Goal: Transaction & Acquisition: Purchase product/service

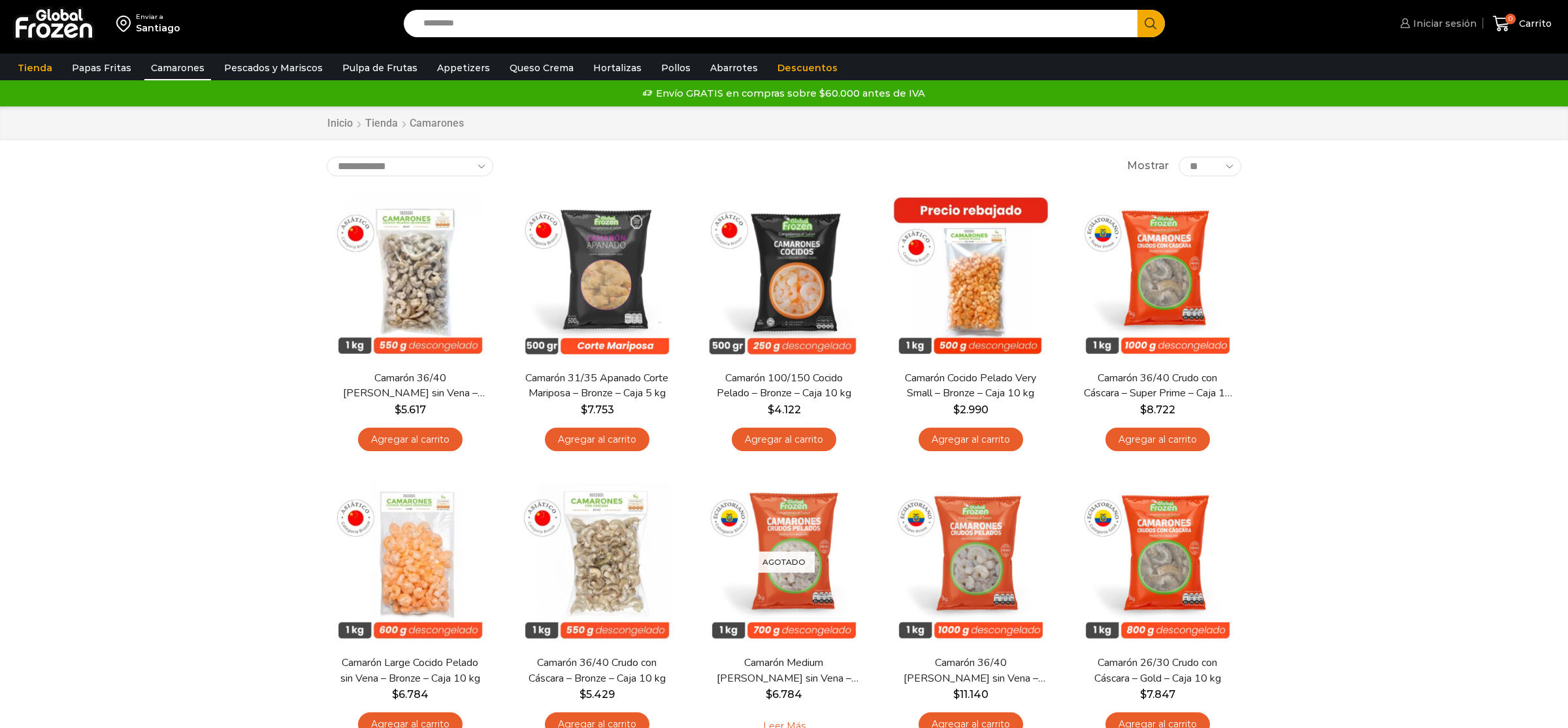
click at [1442, 26] on span "Iniciar sesión" at bounding box center [1442, 23] width 66 height 13
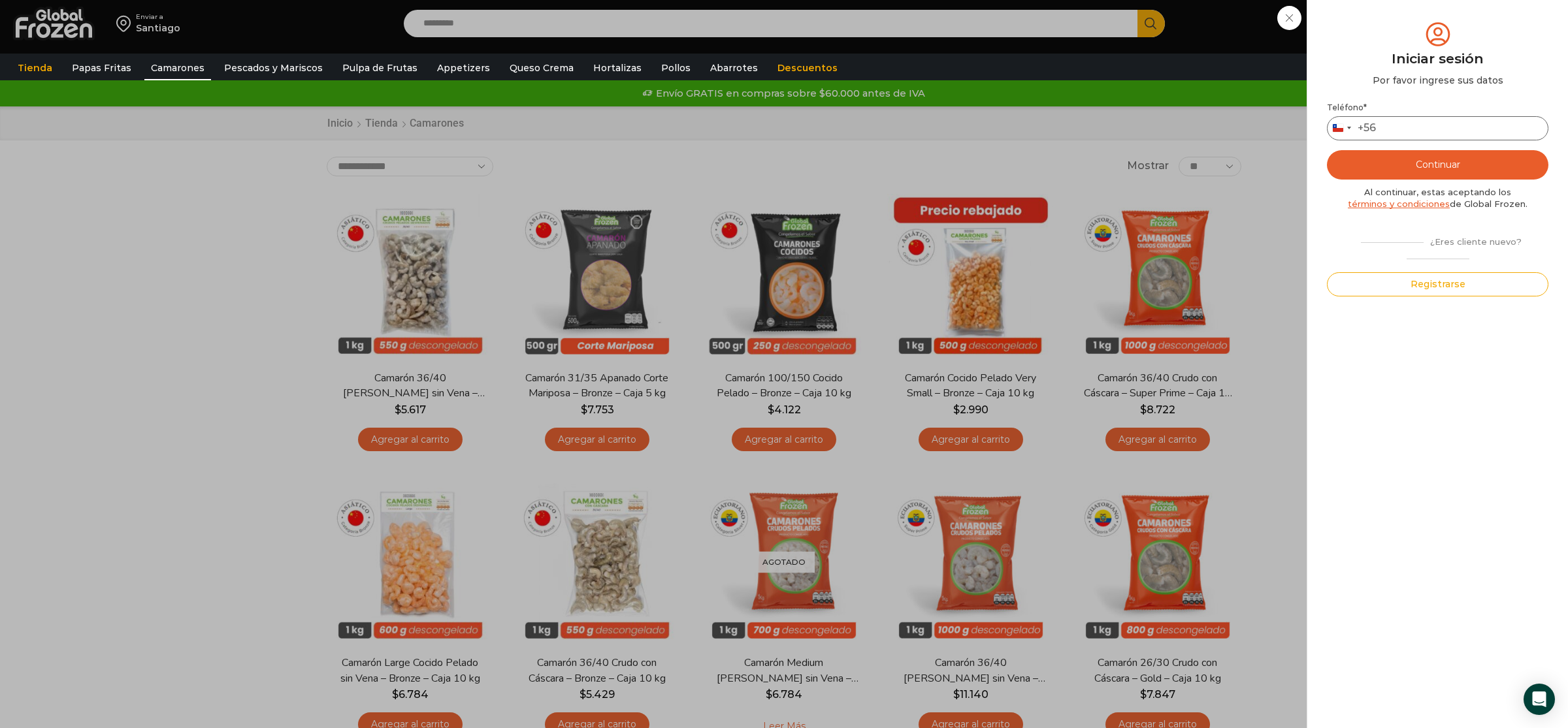
click at [1437, 130] on input "Teléfono *" at bounding box center [1437, 128] width 221 height 24
type input "*********"
click at [1327, 151] on button "Continuar" at bounding box center [1437, 166] width 221 height 30
click at [1342, 133] on input "text" at bounding box center [1345, 128] width 32 height 24
type input "*"
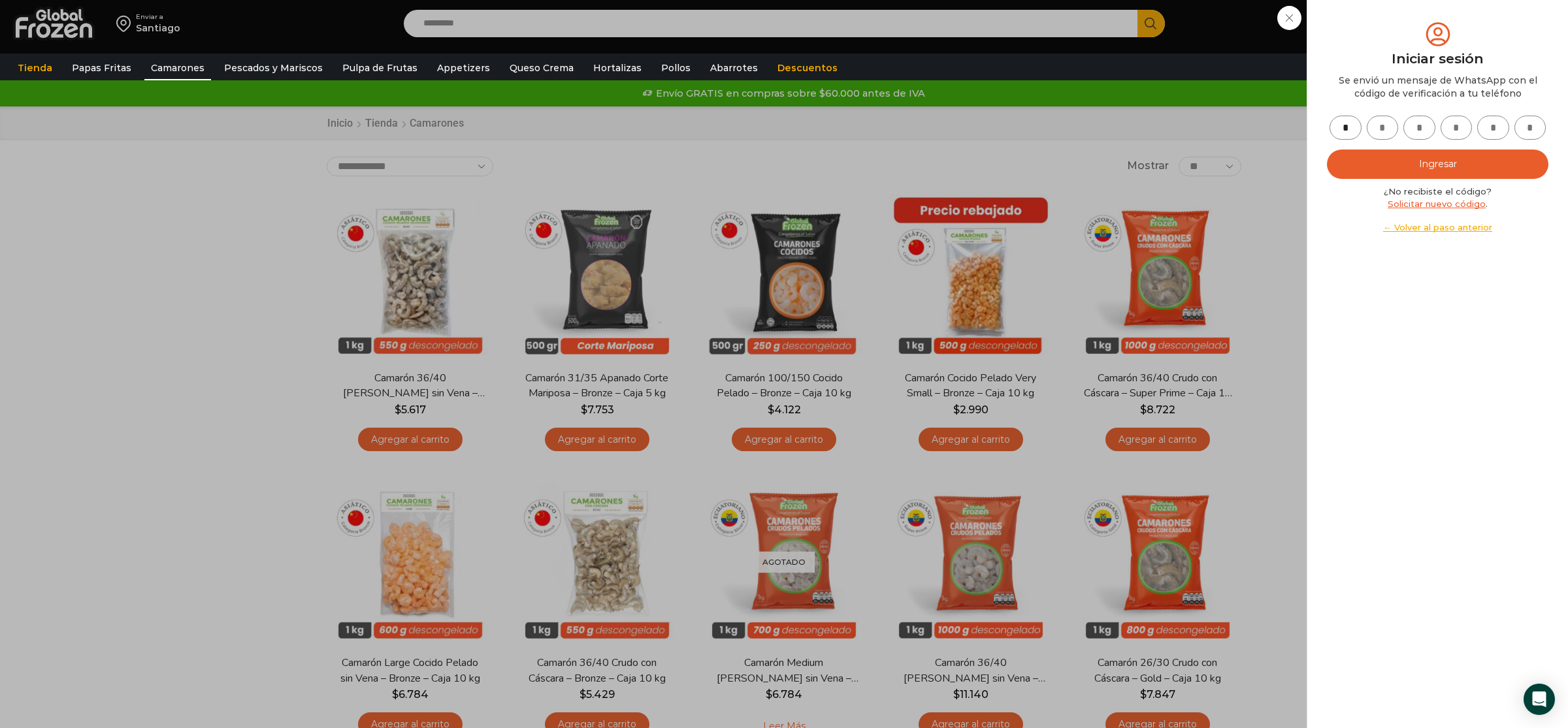
type input "*"
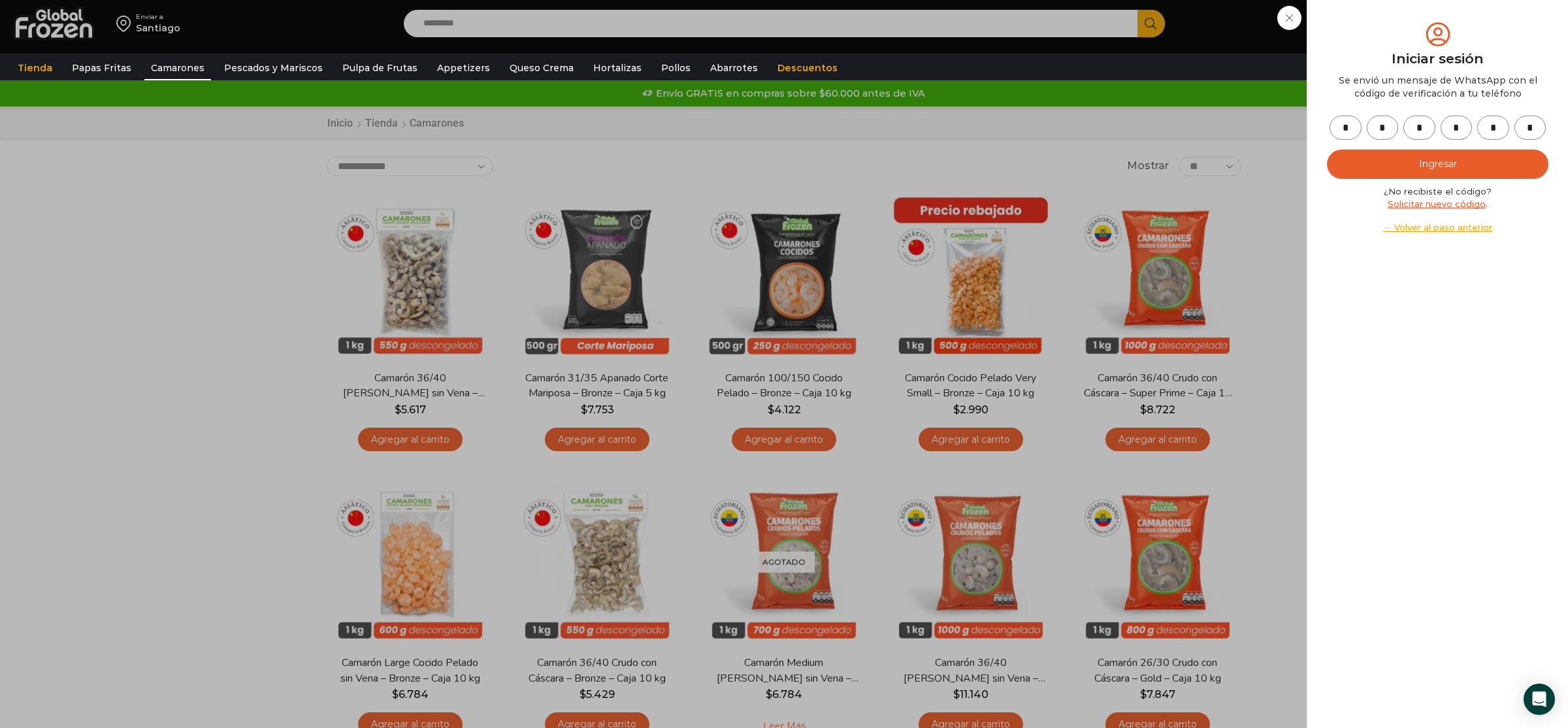
type input "*"
drag, startPoint x: 1437, startPoint y: 150, endPoint x: 1443, endPoint y: 160, distance: 11.7
click at [1440, 156] on div "* * * * * * Ingresar ¿No recibiste el código? Solicitar nuevo código . ← Volver…" at bounding box center [1437, 175] width 221 height 118
click at [1443, 160] on button "Ingresar" at bounding box center [1437, 165] width 221 height 30
click at [1476, 169] on button "Ingresar" at bounding box center [1437, 165] width 221 height 30
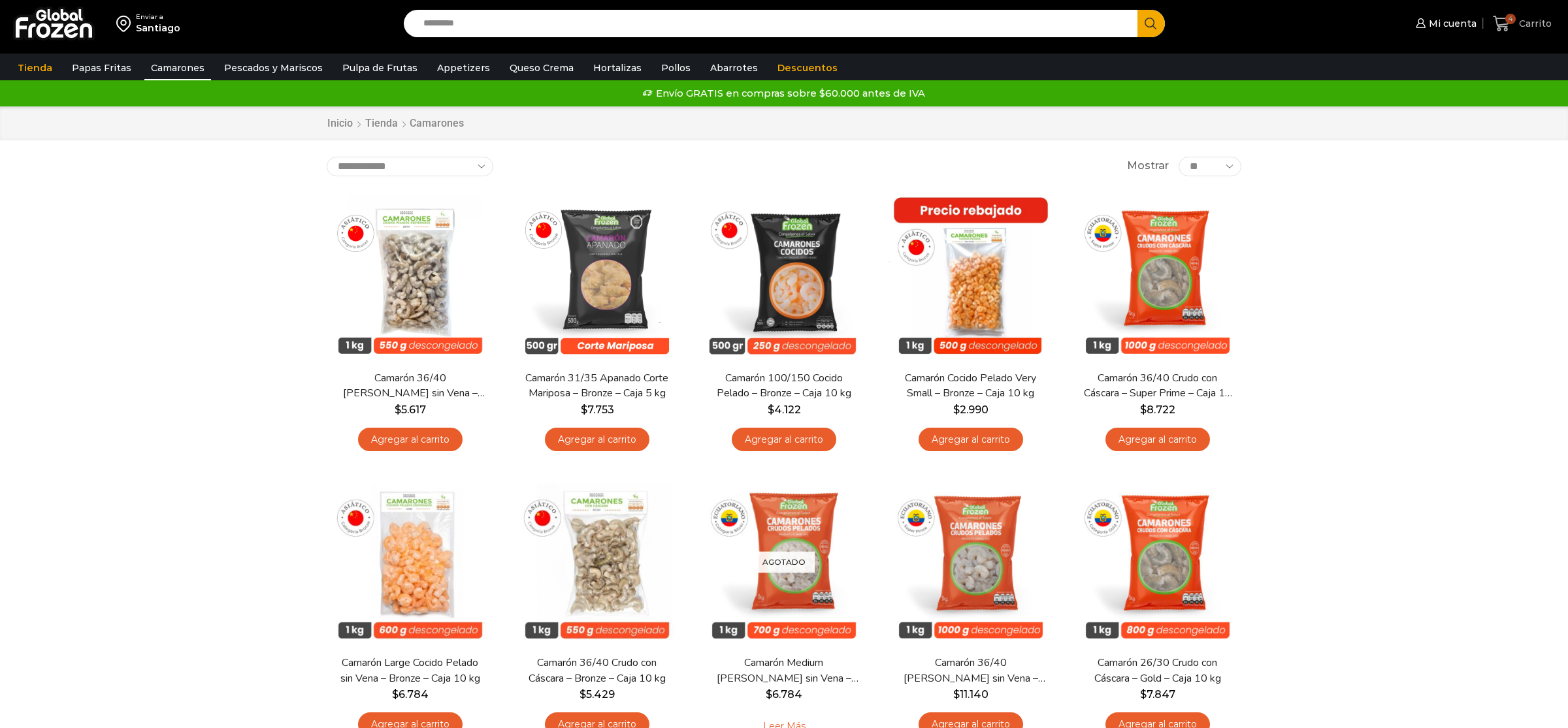
click at [1506, 22] on icon at bounding box center [1502, 24] width 18 height 18
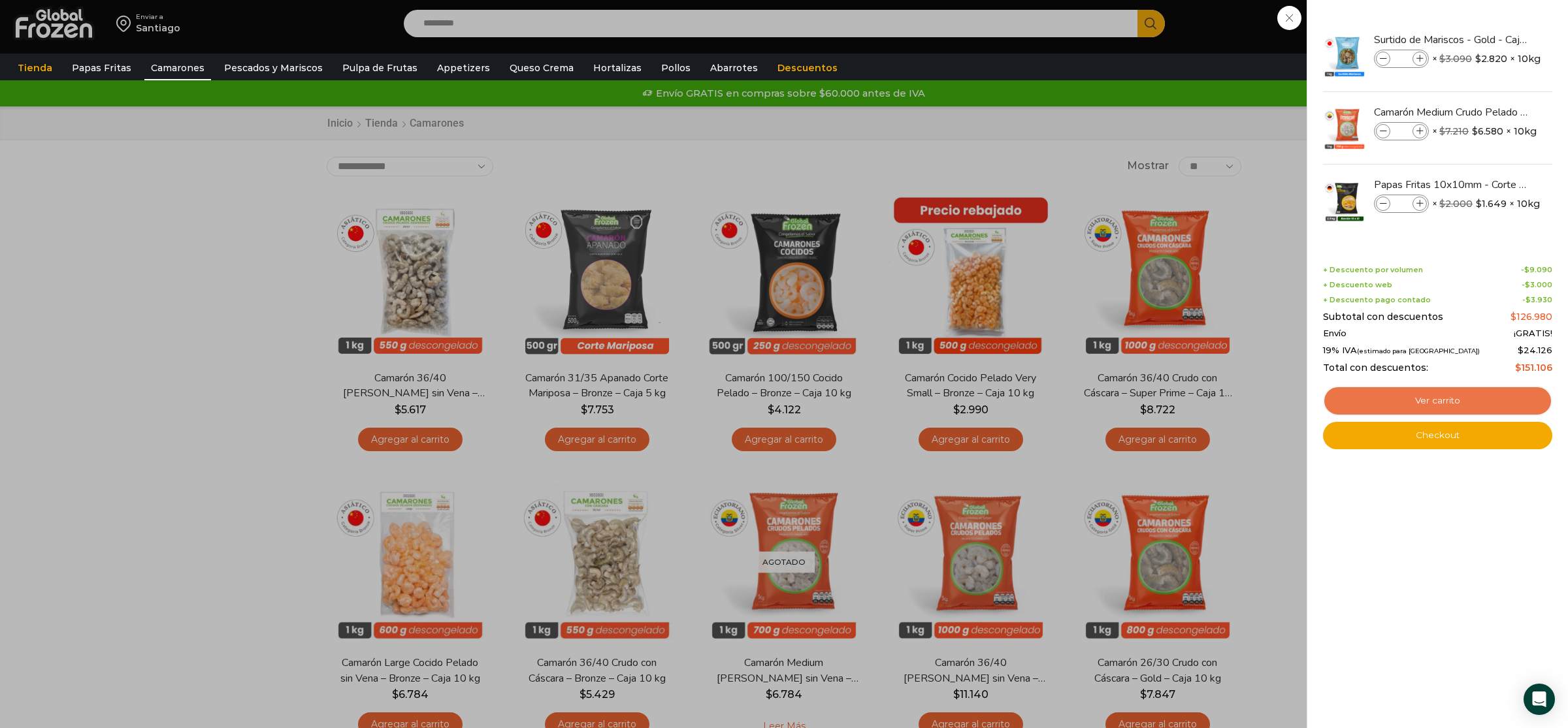
click at [1454, 395] on link "Ver carrito" at bounding box center [1437, 401] width 229 height 30
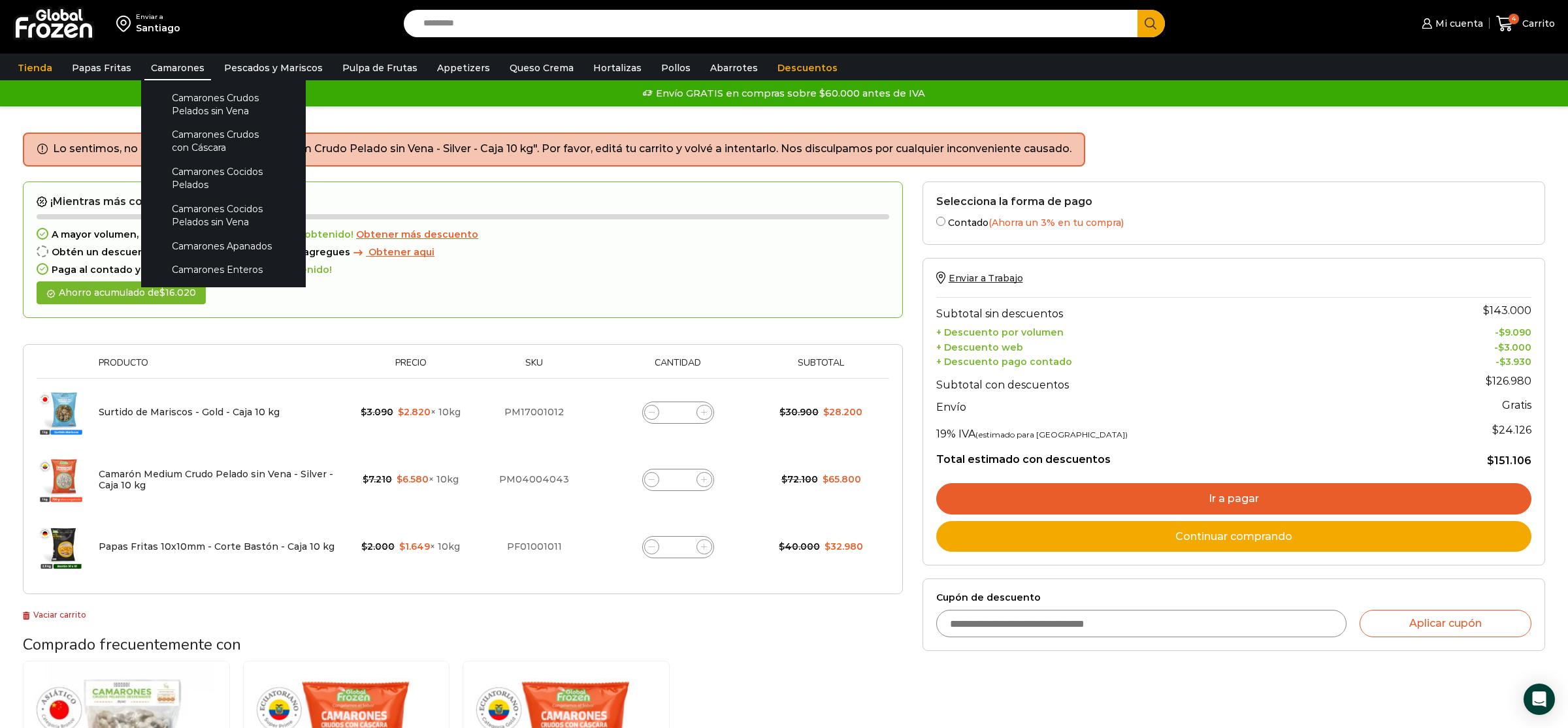
click at [176, 68] on link "Camarones" at bounding box center [178, 67] width 66 height 25
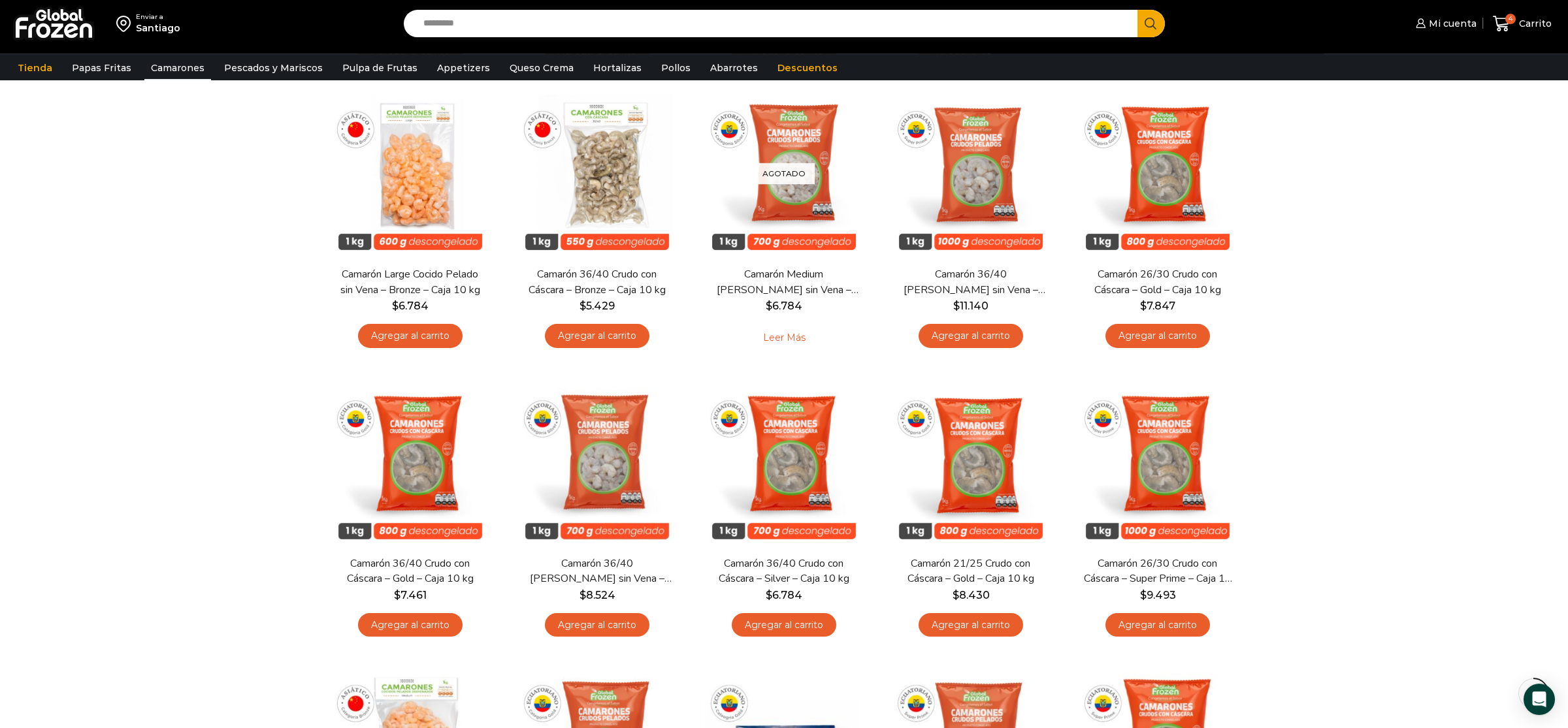
scroll to position [412, 0]
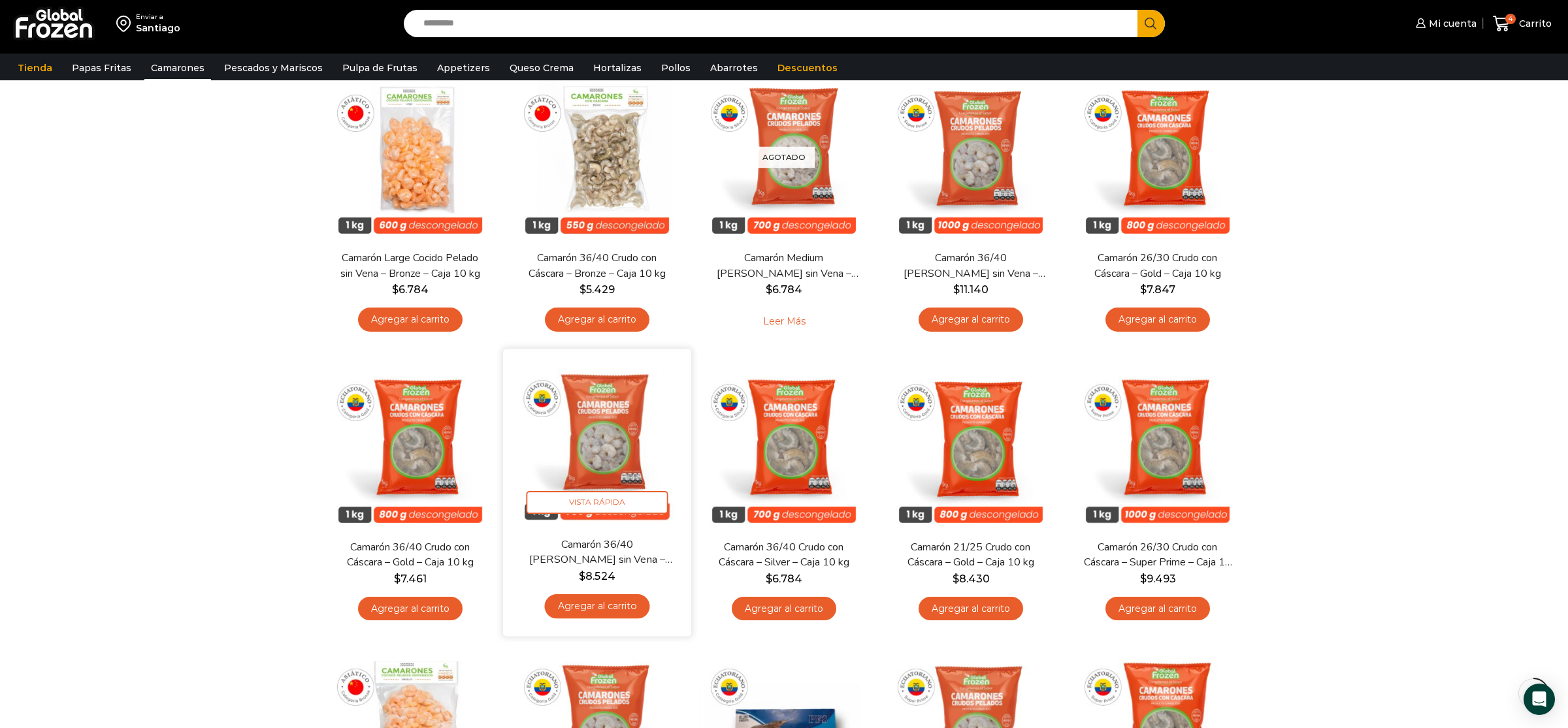
click at [571, 456] on img at bounding box center [597, 443] width 169 height 169
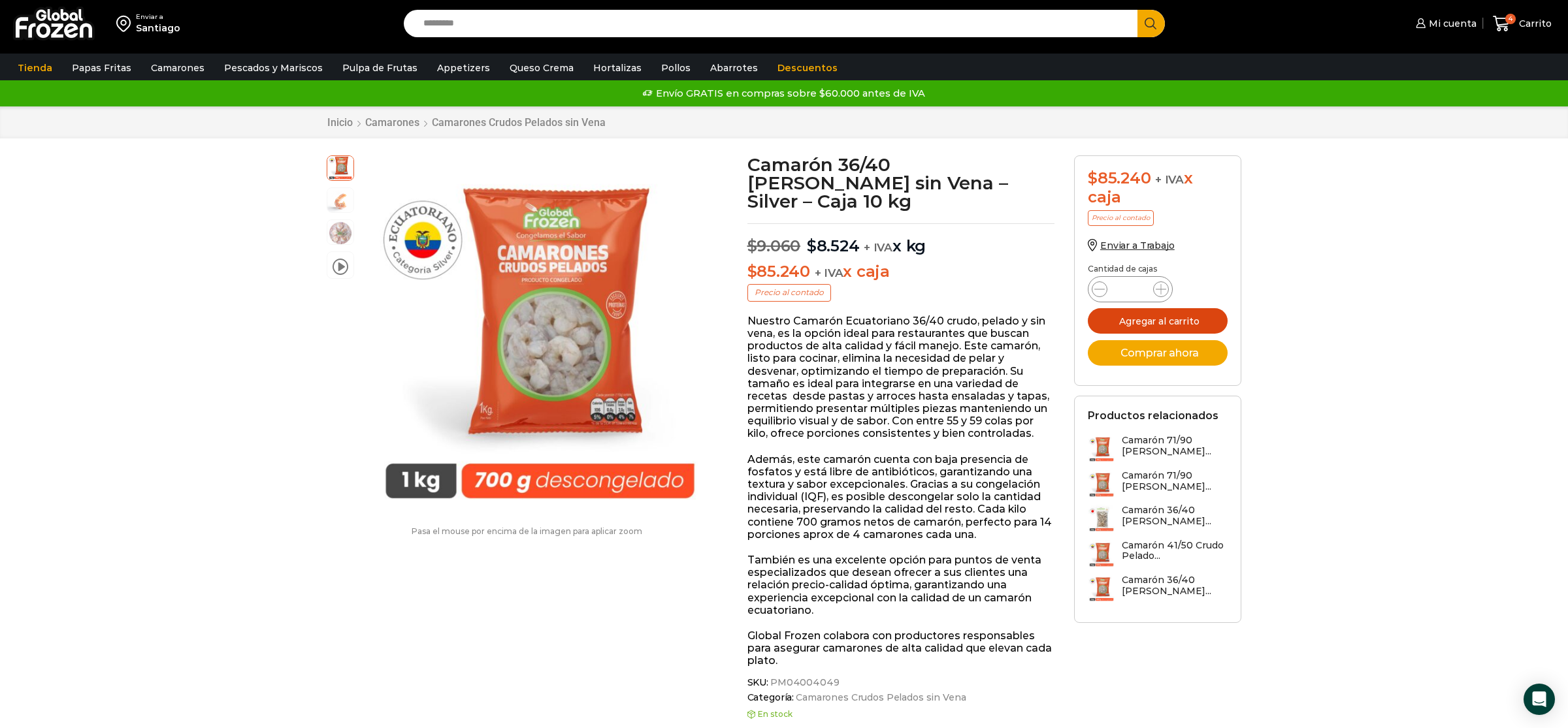
click at [1172, 316] on button "Agregar al carrito" at bounding box center [1157, 321] width 140 height 26
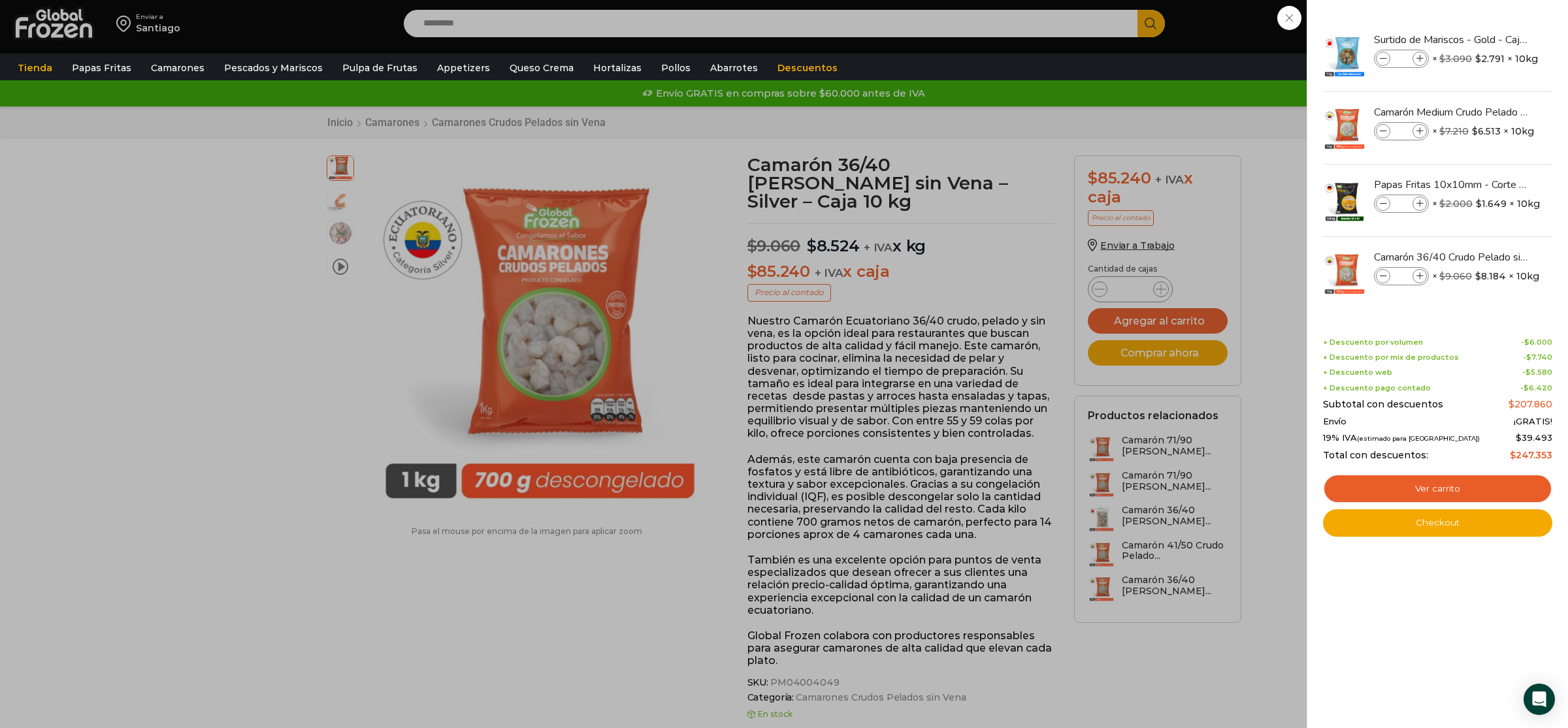
click at [1490, 40] on div "5 [GEOGRAPHIC_DATA] 5 5 Shopping Cart *" at bounding box center [1522, 24] width 65 height 31
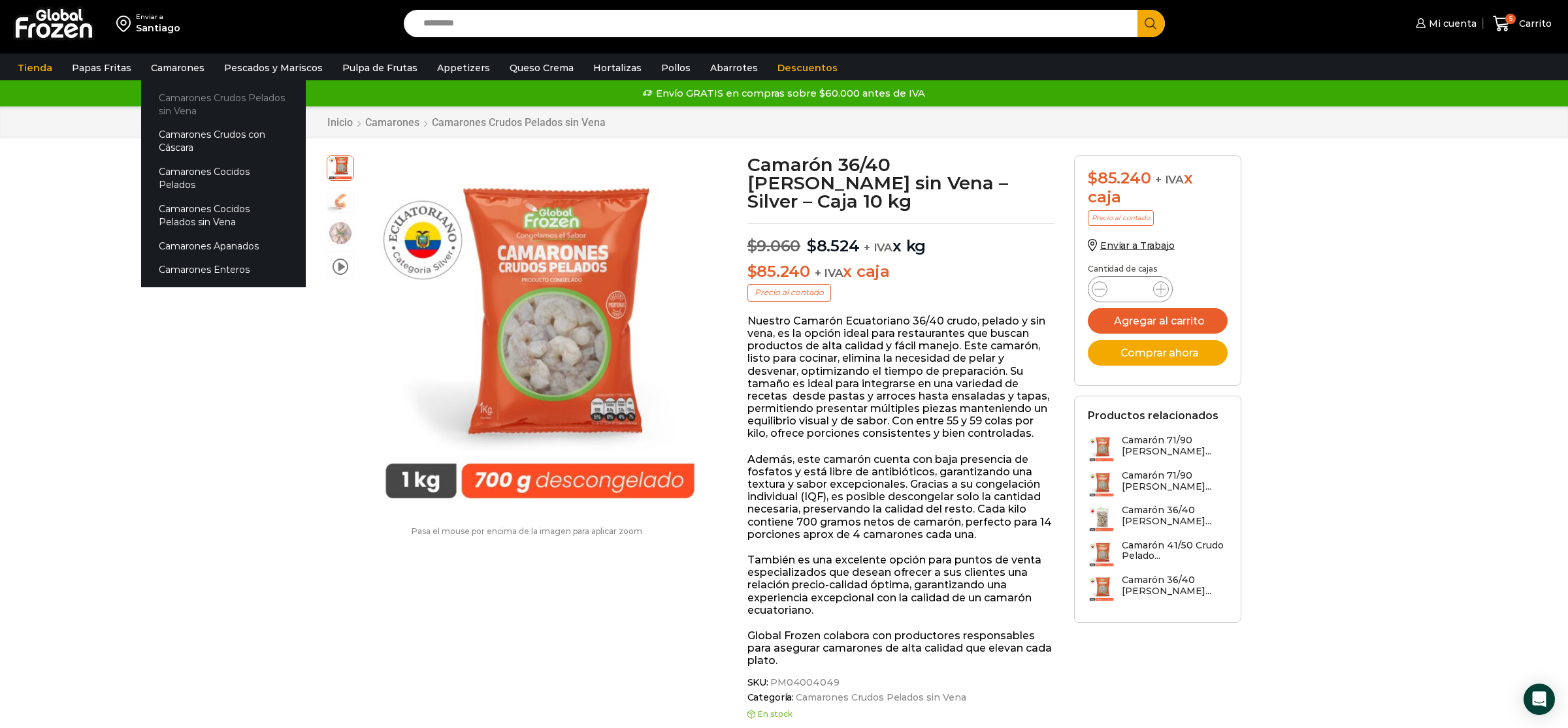
click at [261, 100] on link "Camarones Crudos Pelados sin Vena" at bounding box center [223, 104] width 165 height 38
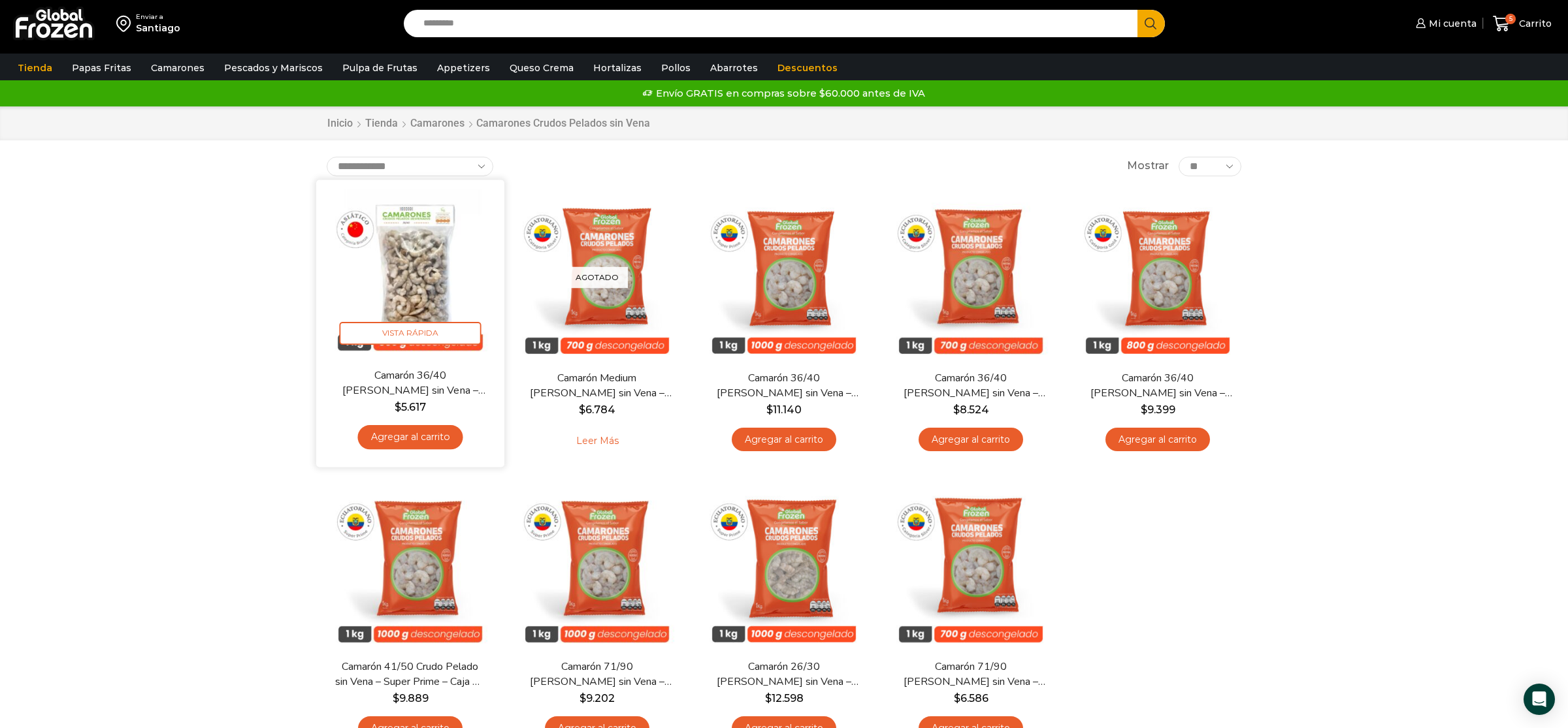
click at [411, 281] on img at bounding box center [411, 274] width 169 height 169
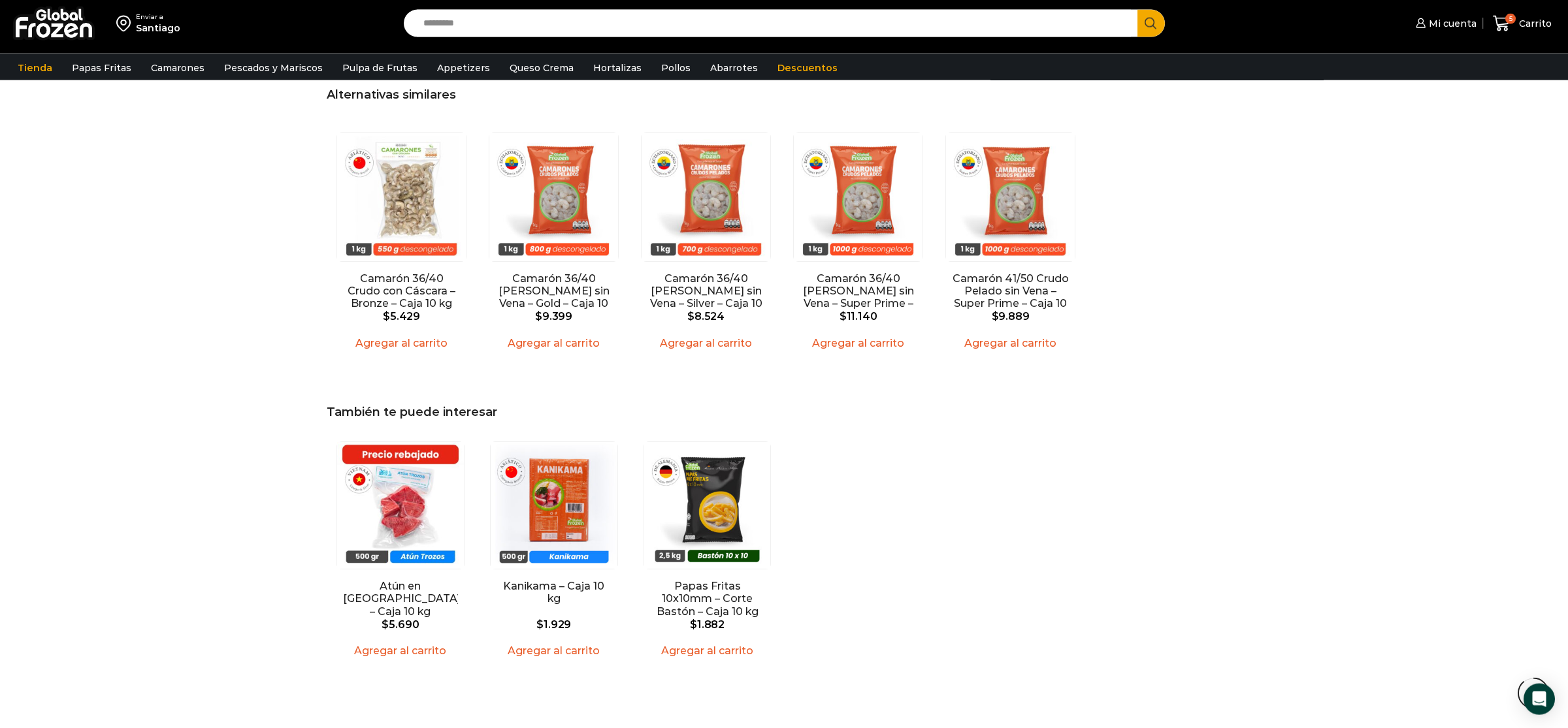
scroll to position [1098, 0]
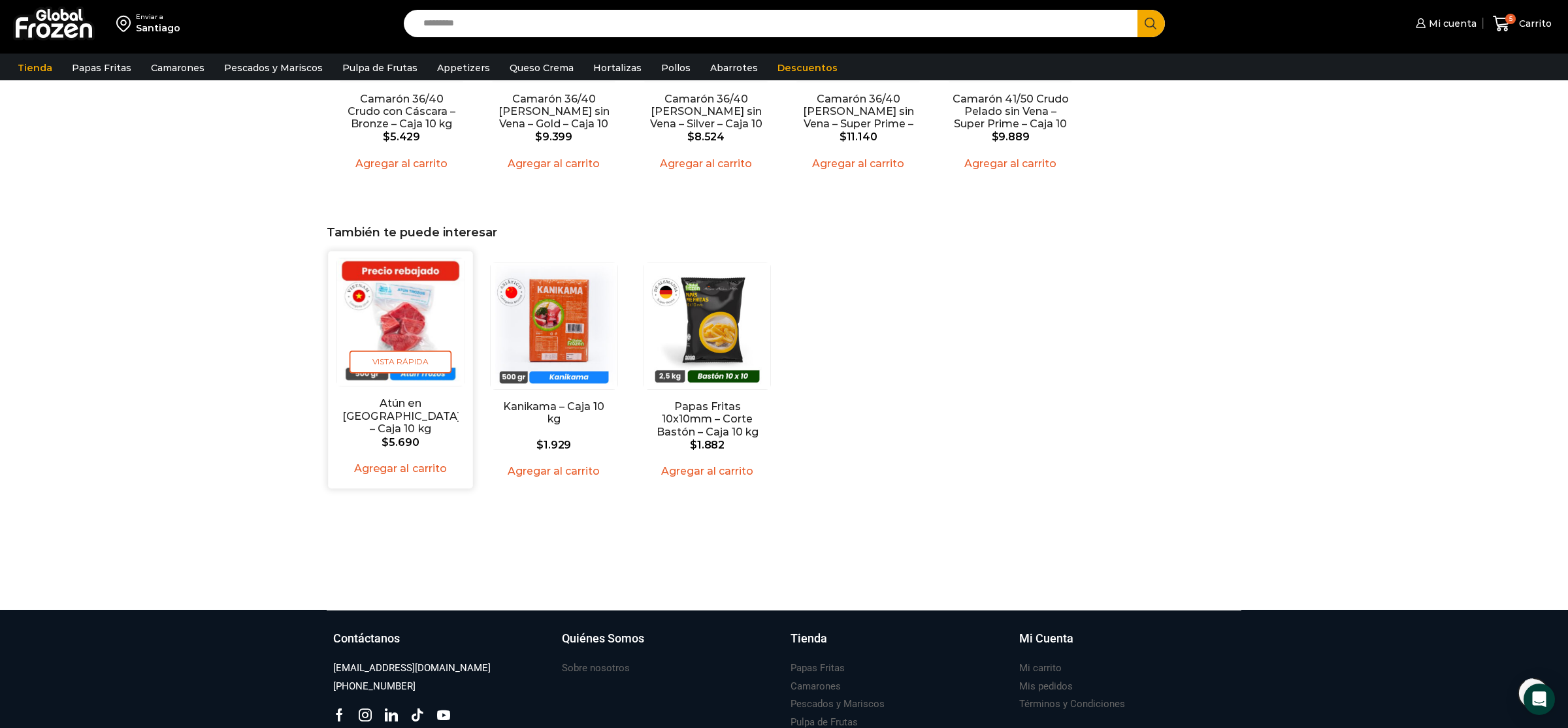
click at [415, 458] on link "Agregar al carrito" at bounding box center [400, 468] width 108 height 20
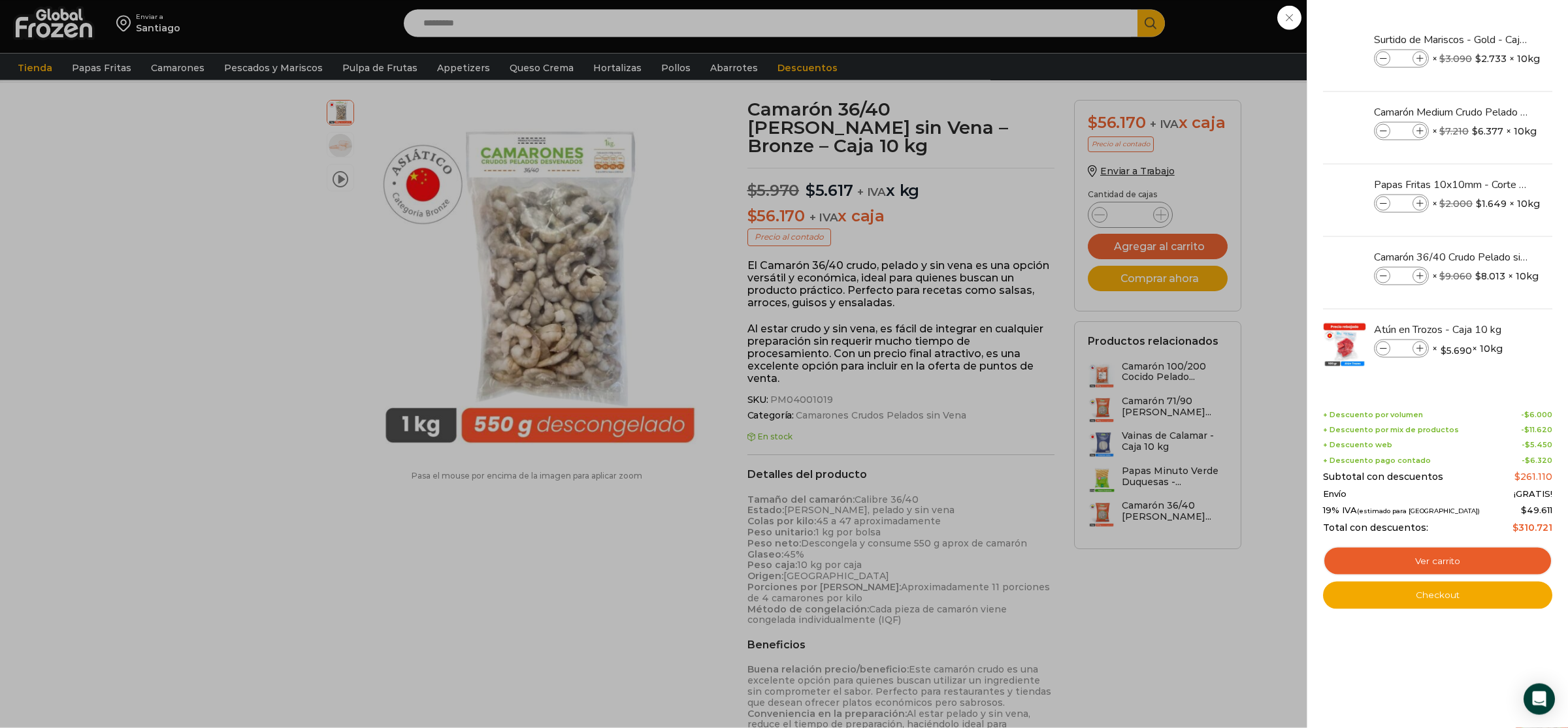
scroll to position [0, 0]
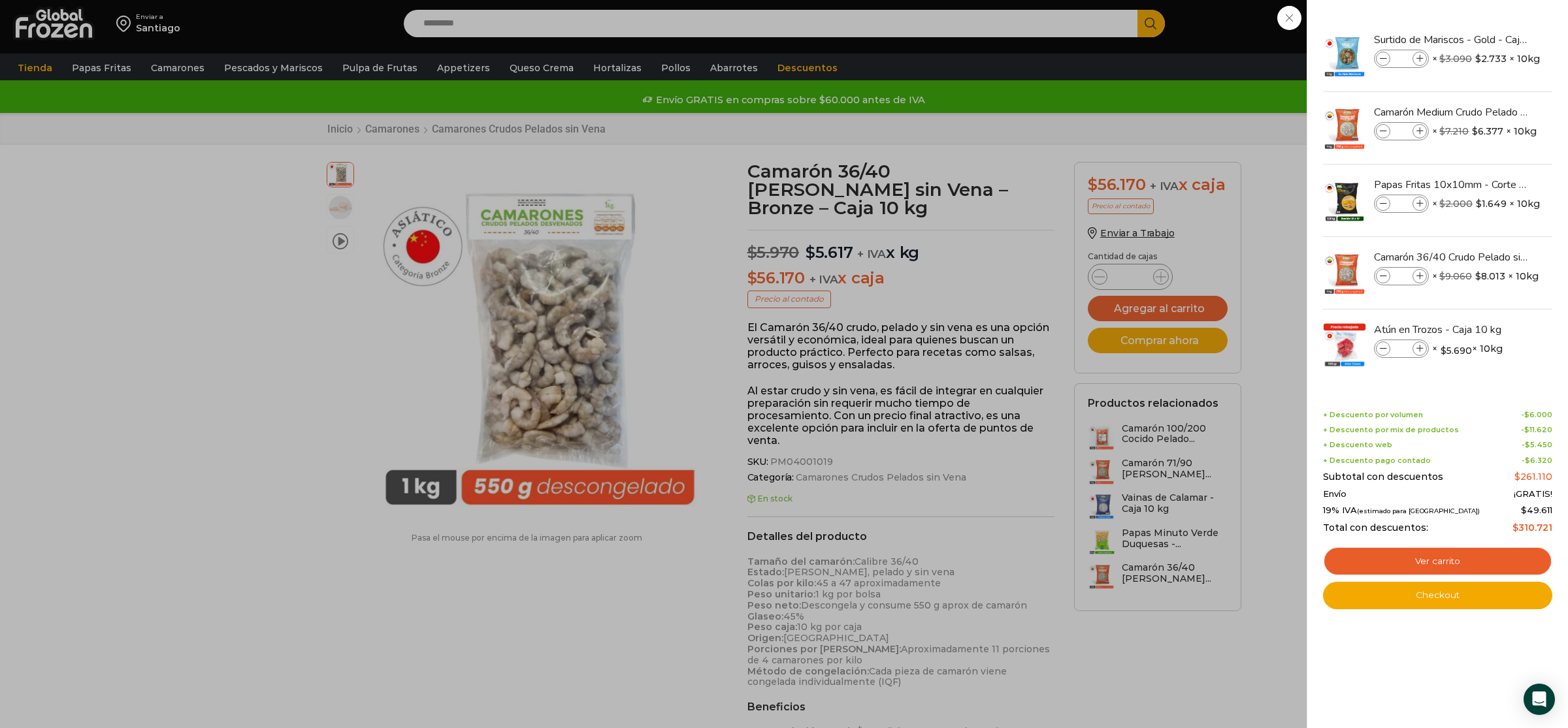
click at [1490, 40] on div "6 Carrito 6 6 Shopping Cart *" at bounding box center [1522, 24] width 65 height 31
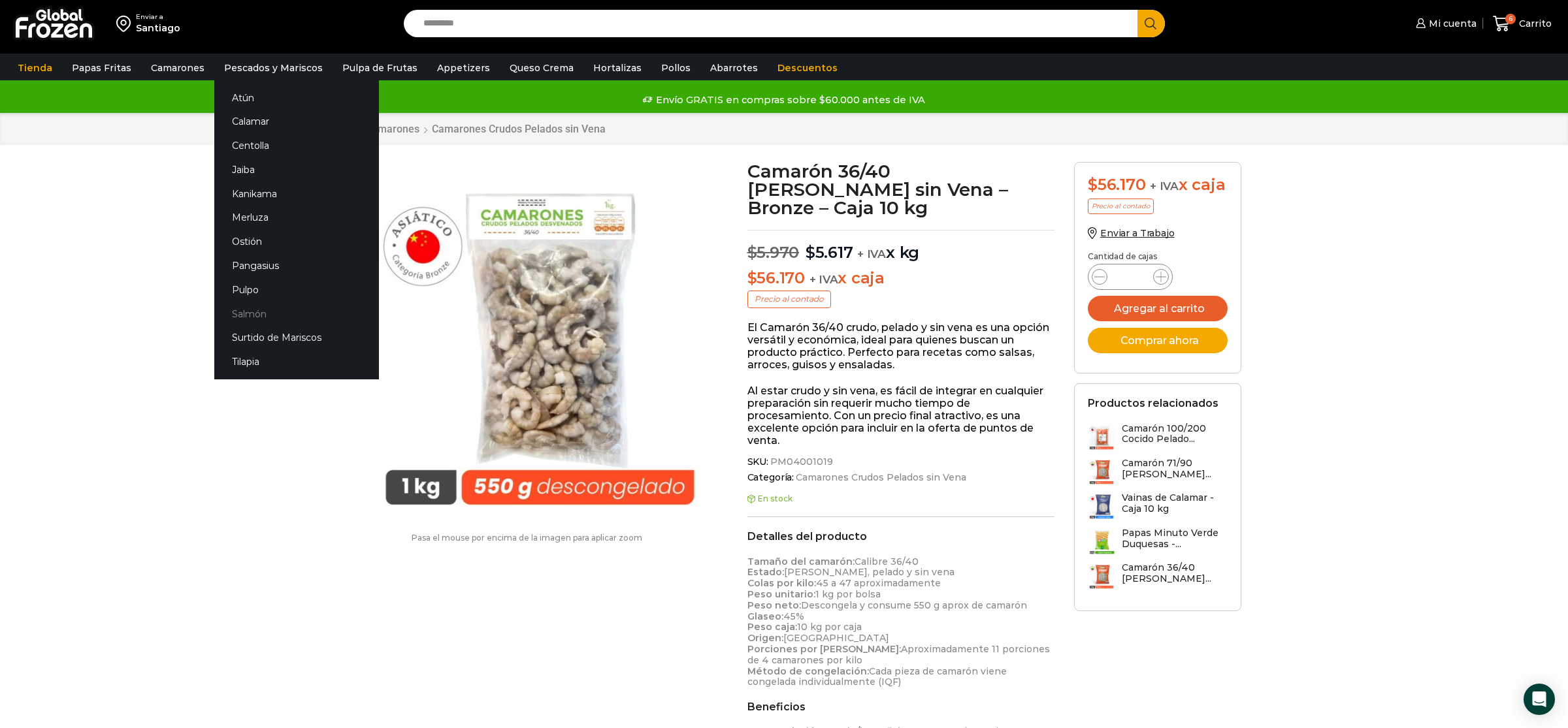
click at [255, 312] on link "Salmón" at bounding box center [297, 313] width 165 height 24
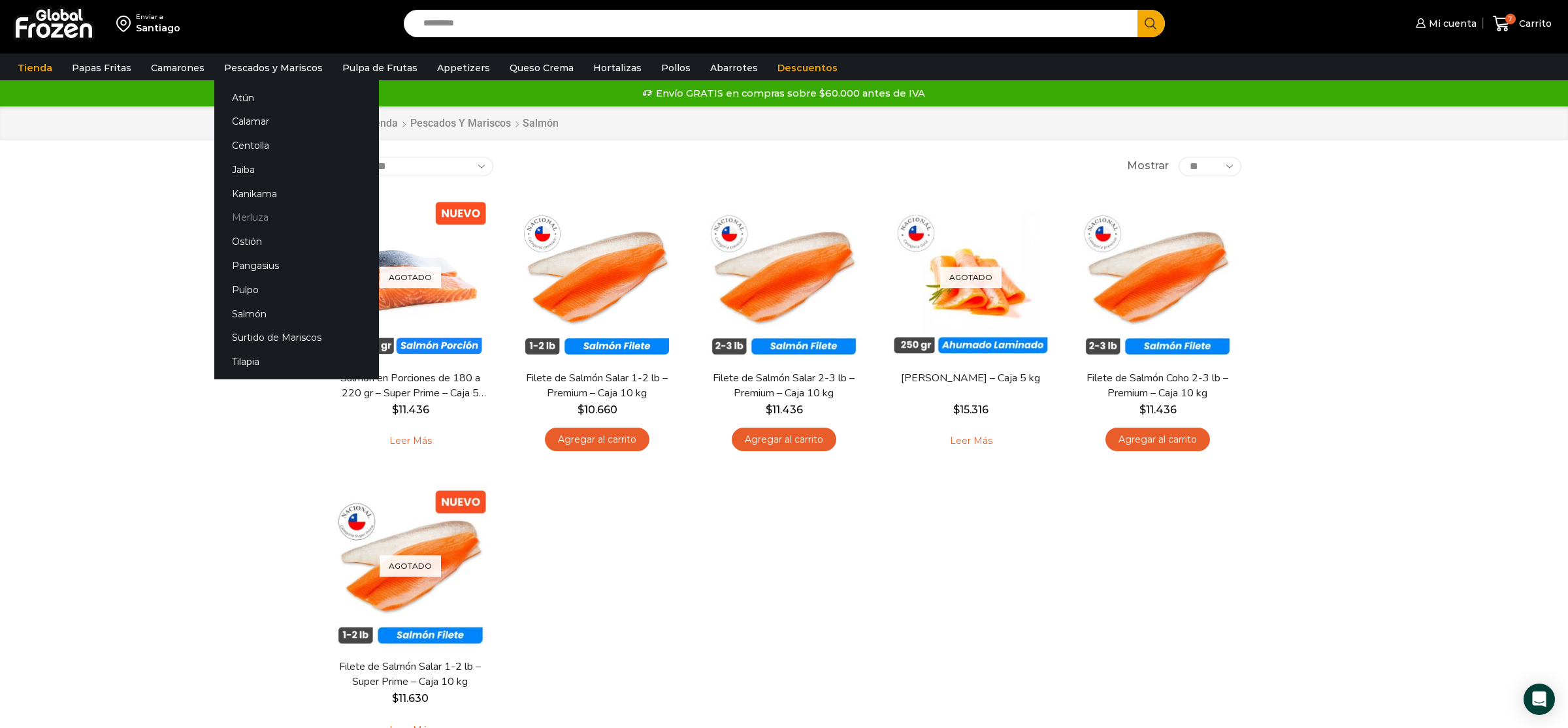
click at [277, 215] on link "Merluza" at bounding box center [297, 217] width 165 height 24
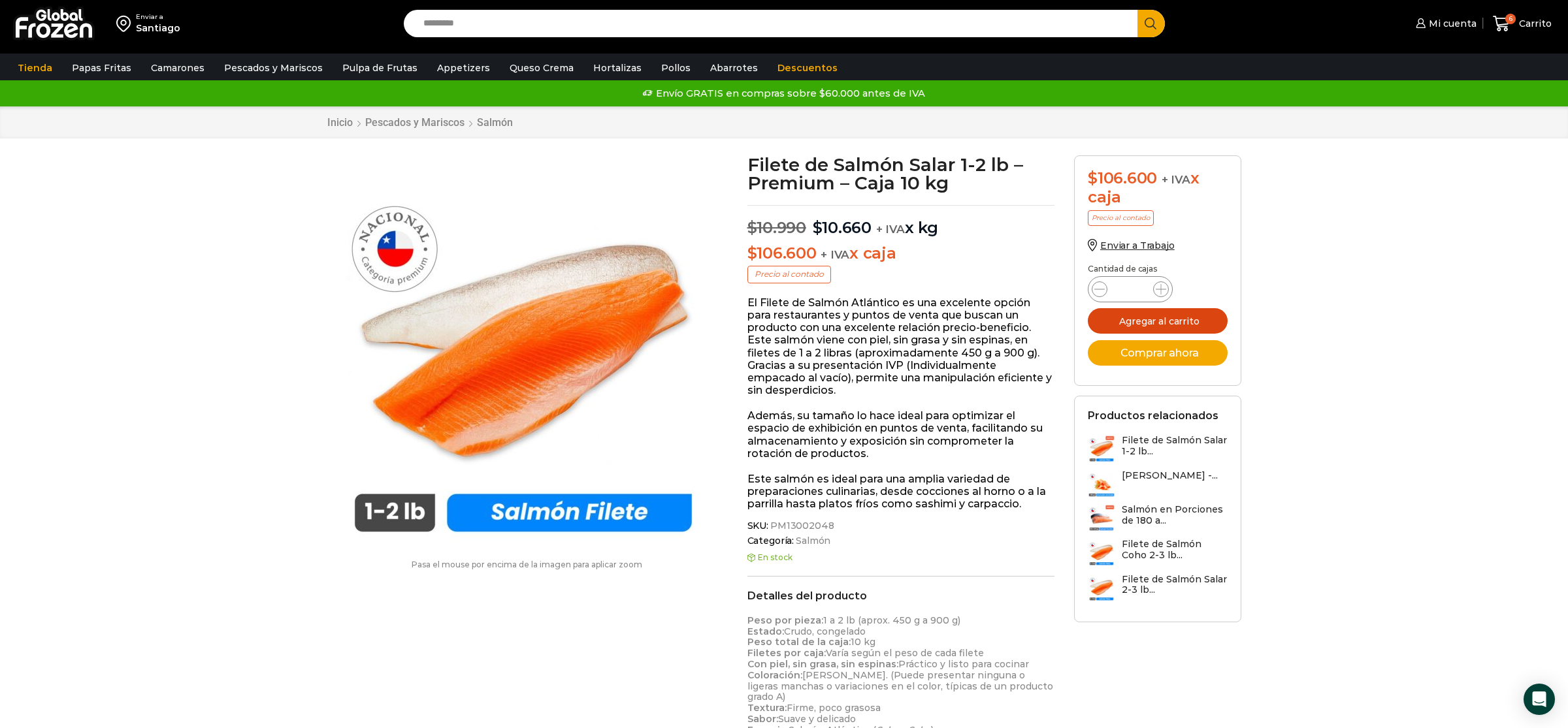
click at [1164, 316] on button "Agregar al carrito" at bounding box center [1157, 321] width 140 height 26
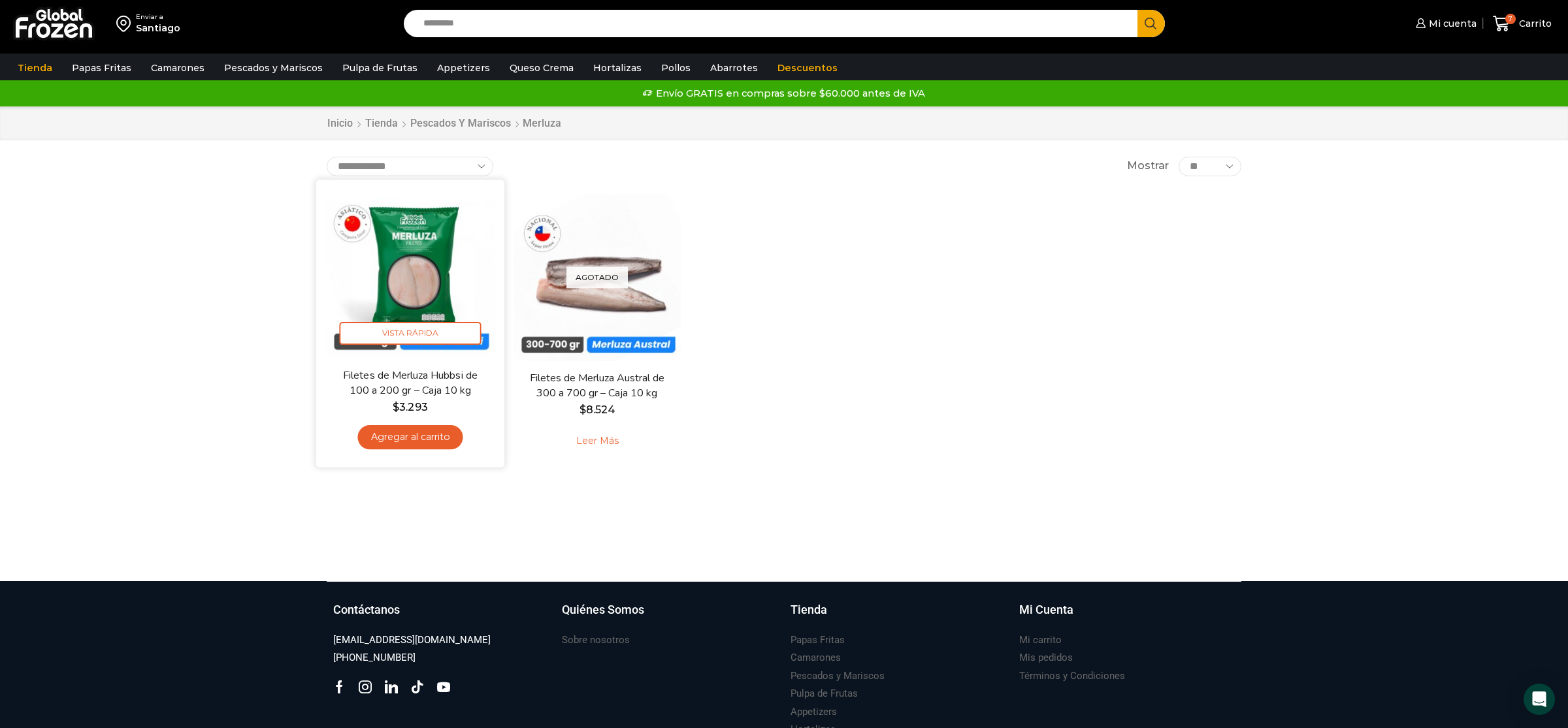
click at [435, 434] on link "Agregar al carrito" at bounding box center [410, 437] width 105 height 24
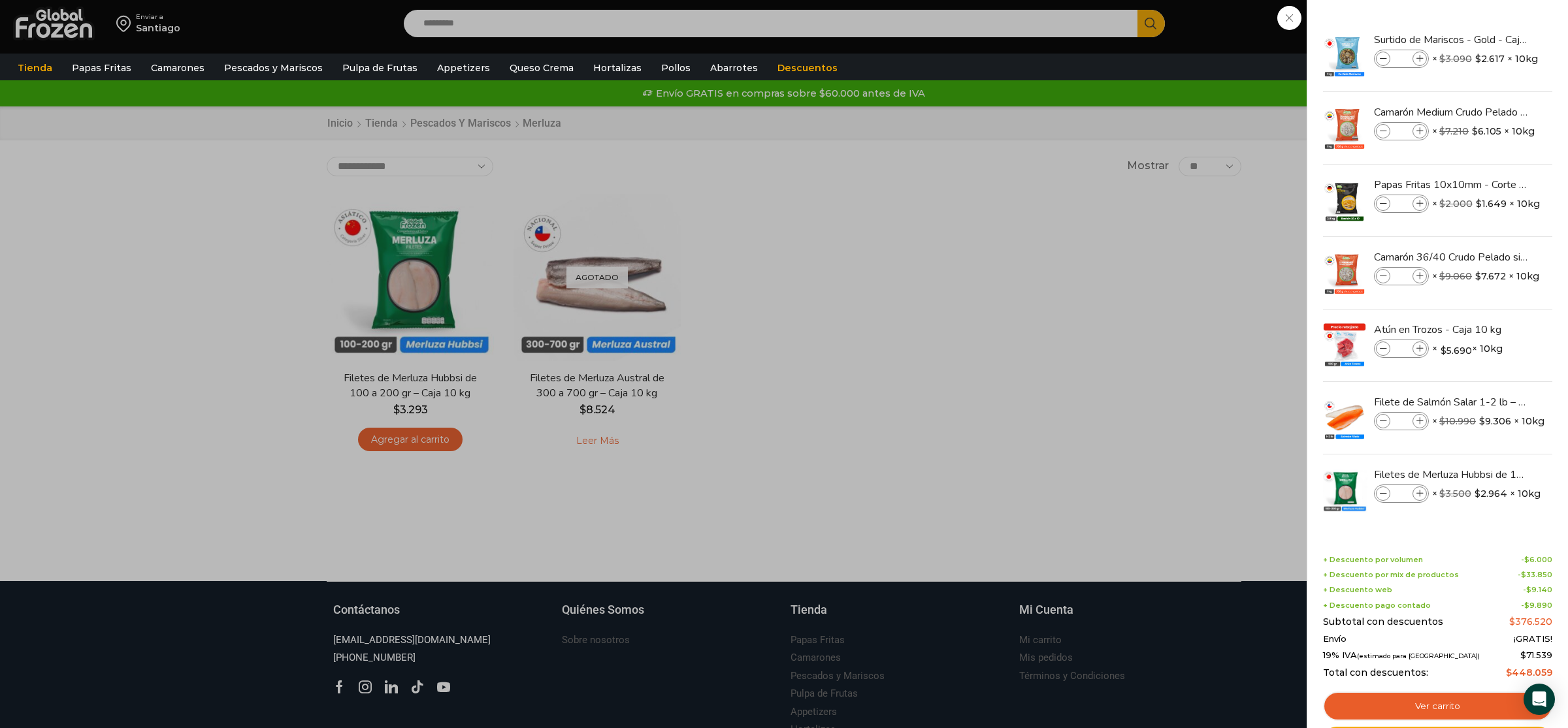
click at [1490, 40] on div "8 Carrito 8 8 Shopping Cart *" at bounding box center [1522, 24] width 65 height 31
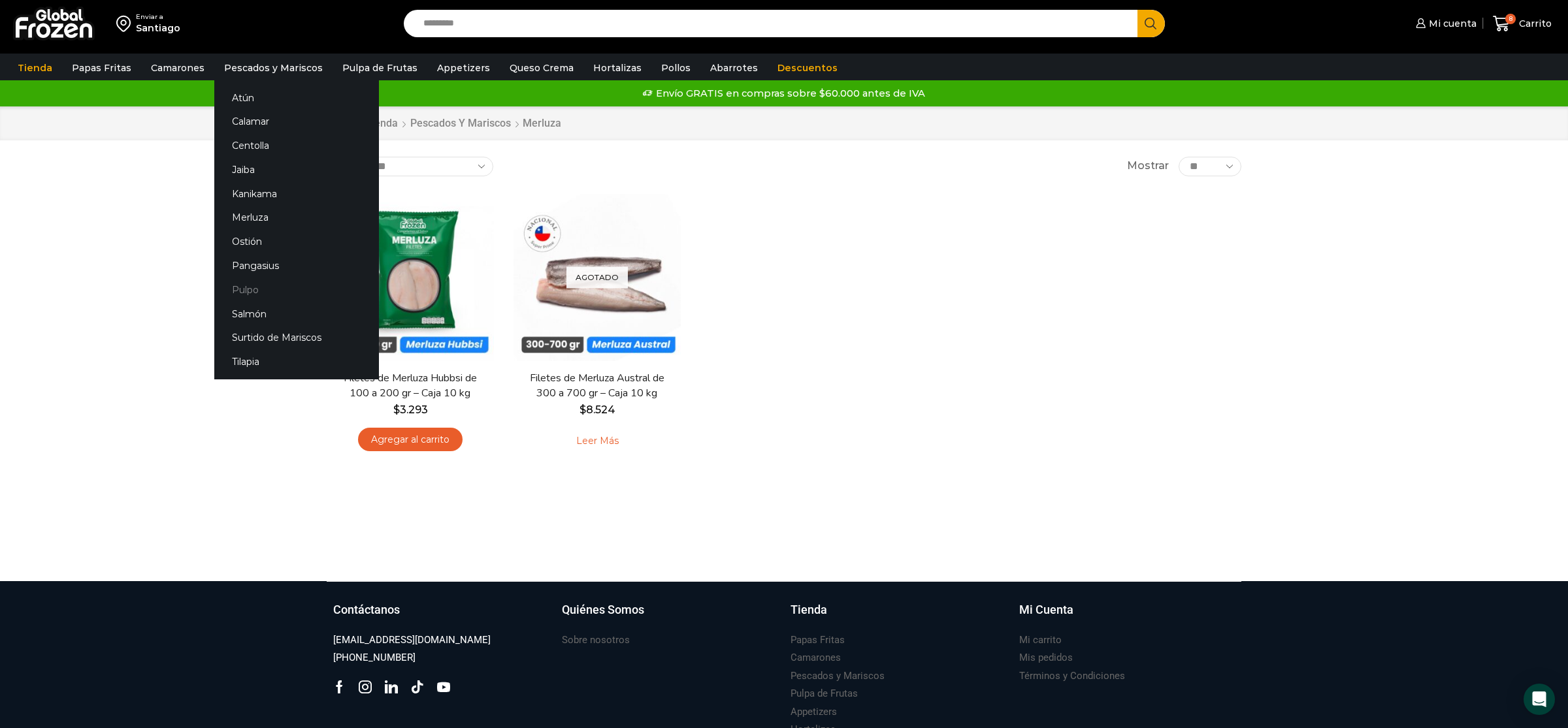
click at [287, 288] on link "Pulpo" at bounding box center [297, 290] width 165 height 24
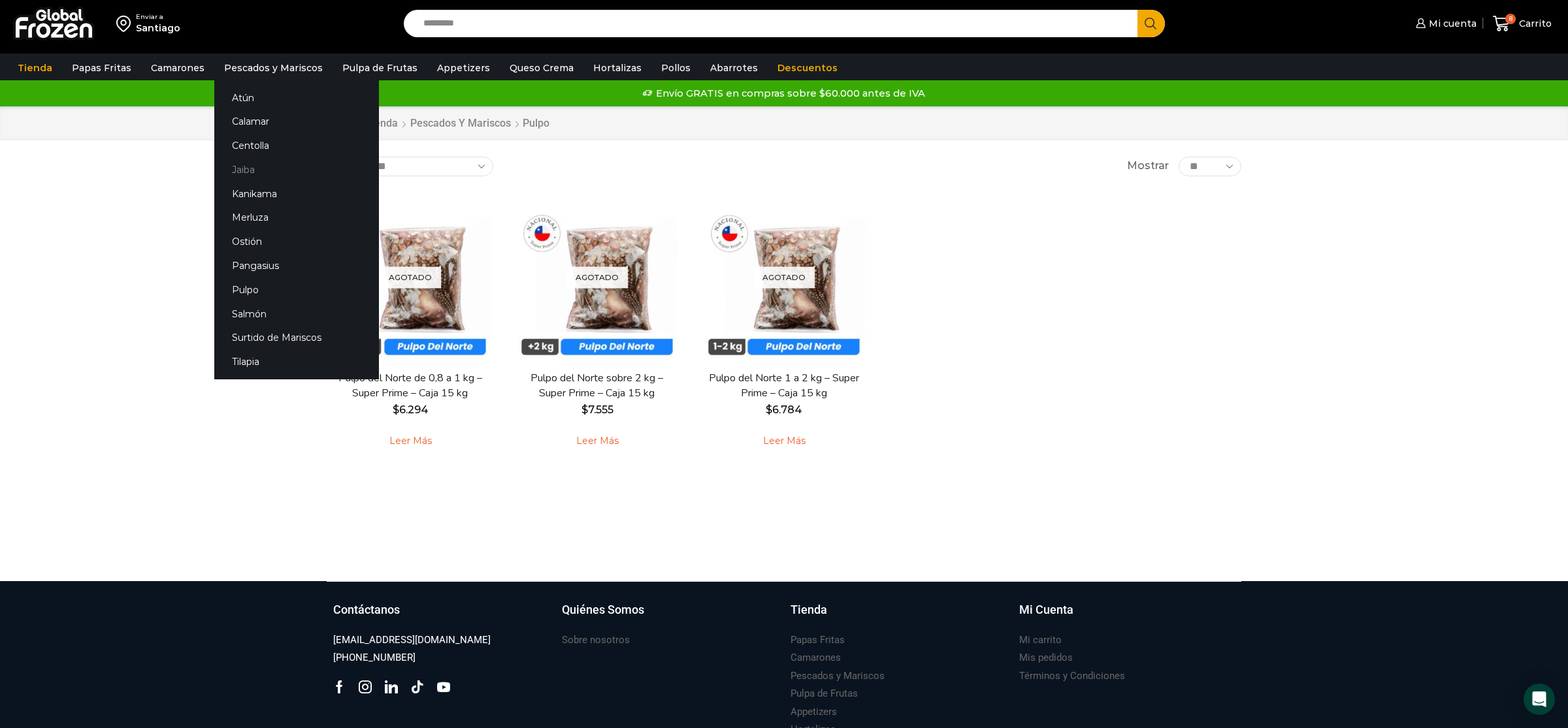
click at [244, 162] on link "Jaiba" at bounding box center [297, 170] width 165 height 24
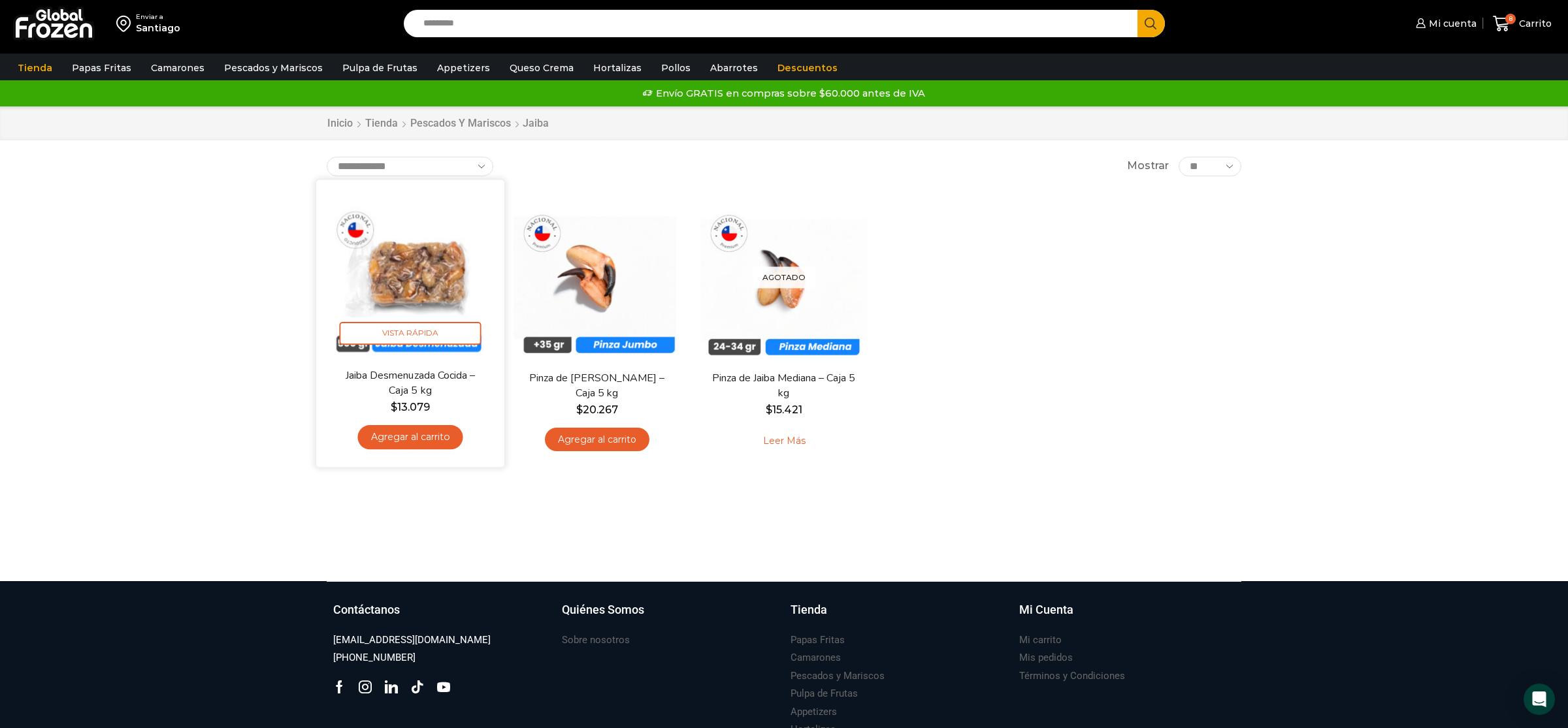
click at [411, 258] on img at bounding box center [411, 274] width 169 height 169
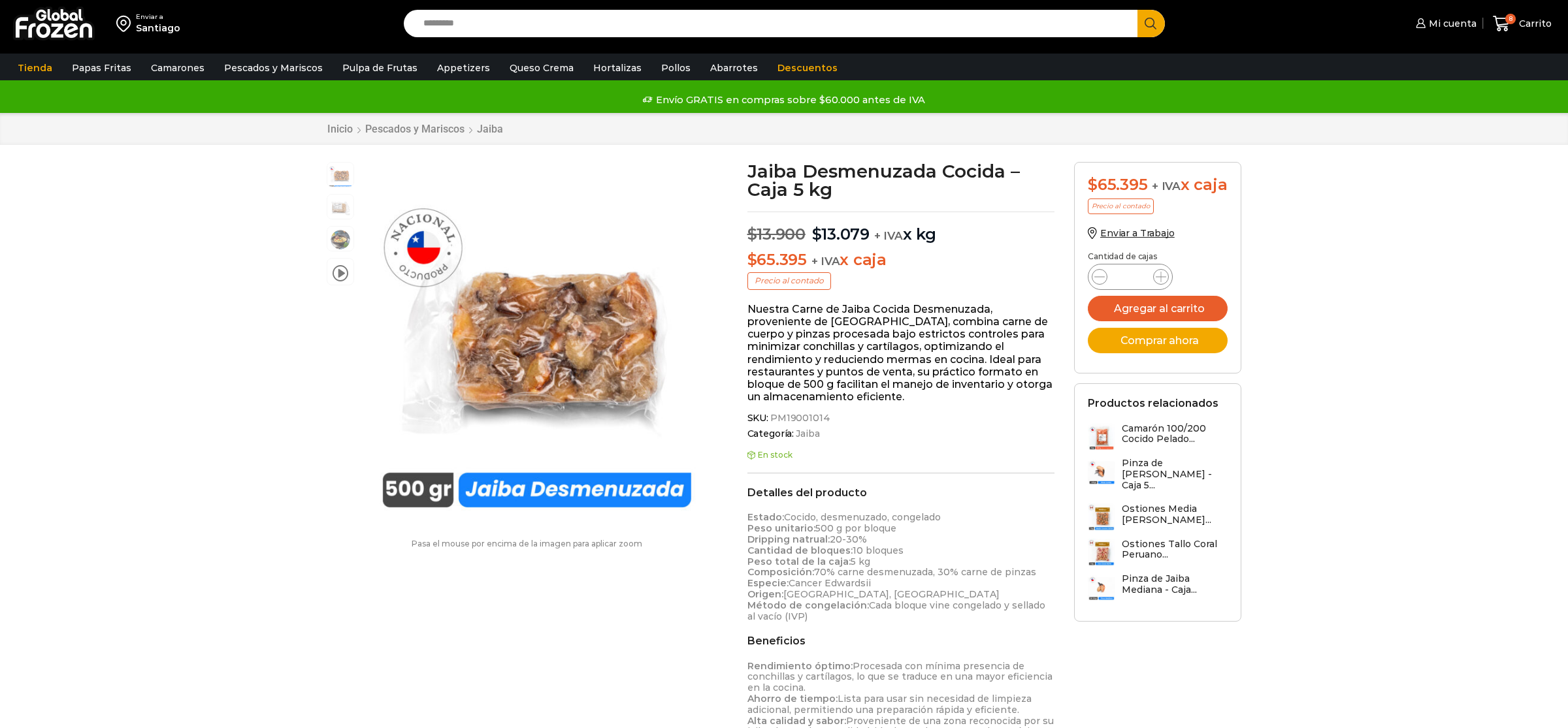
scroll to position [1, 0]
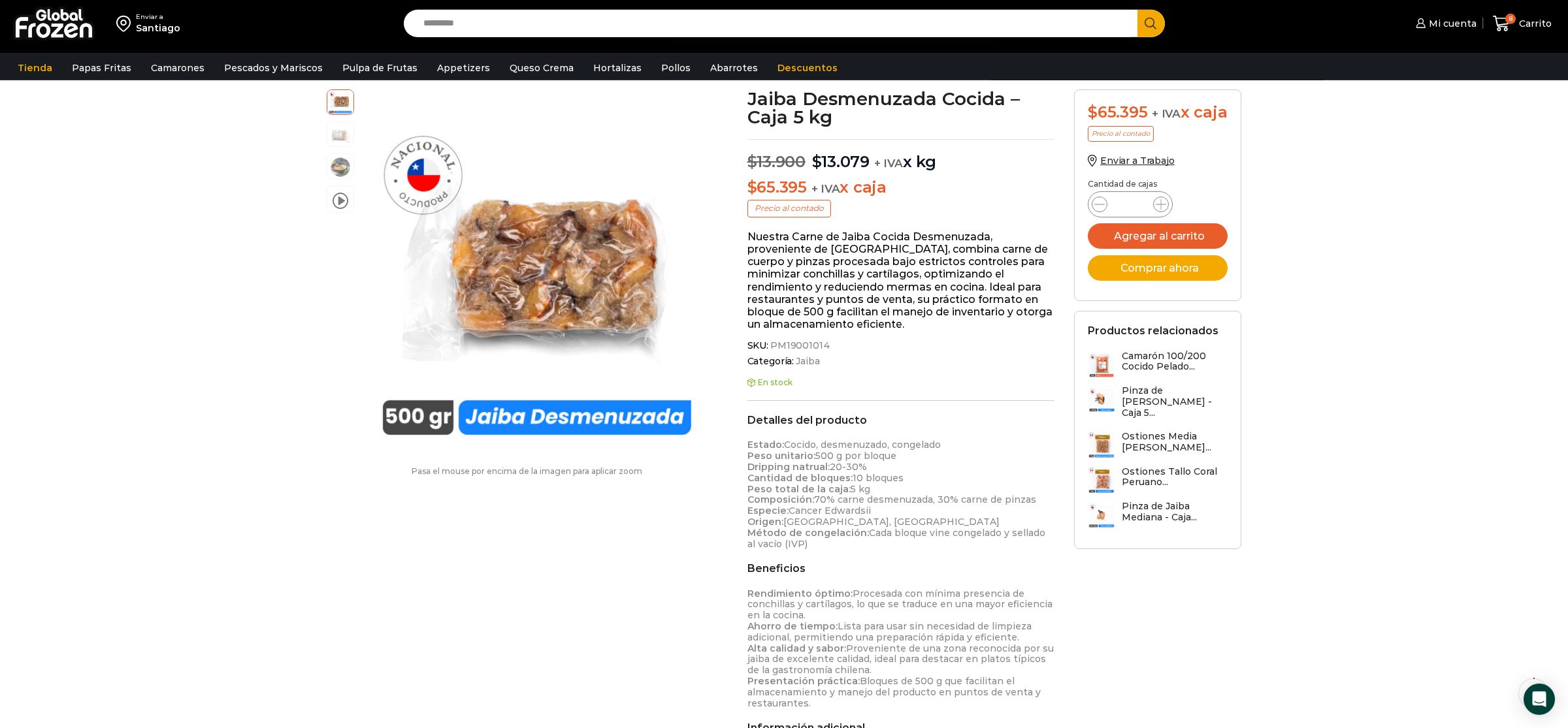
scroll to position [0, 0]
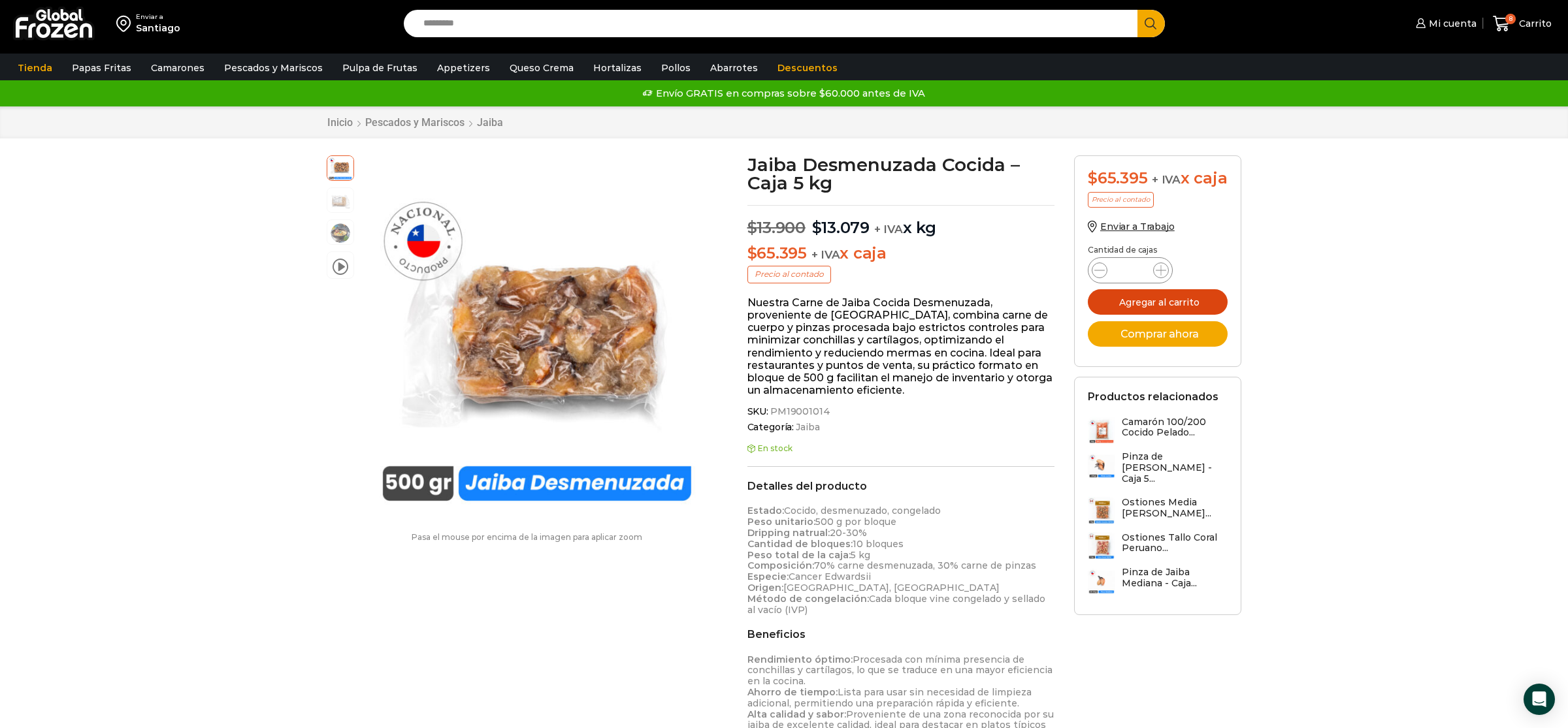
click at [1190, 314] on button "Agregar al carrito" at bounding box center [1157, 303] width 140 height 26
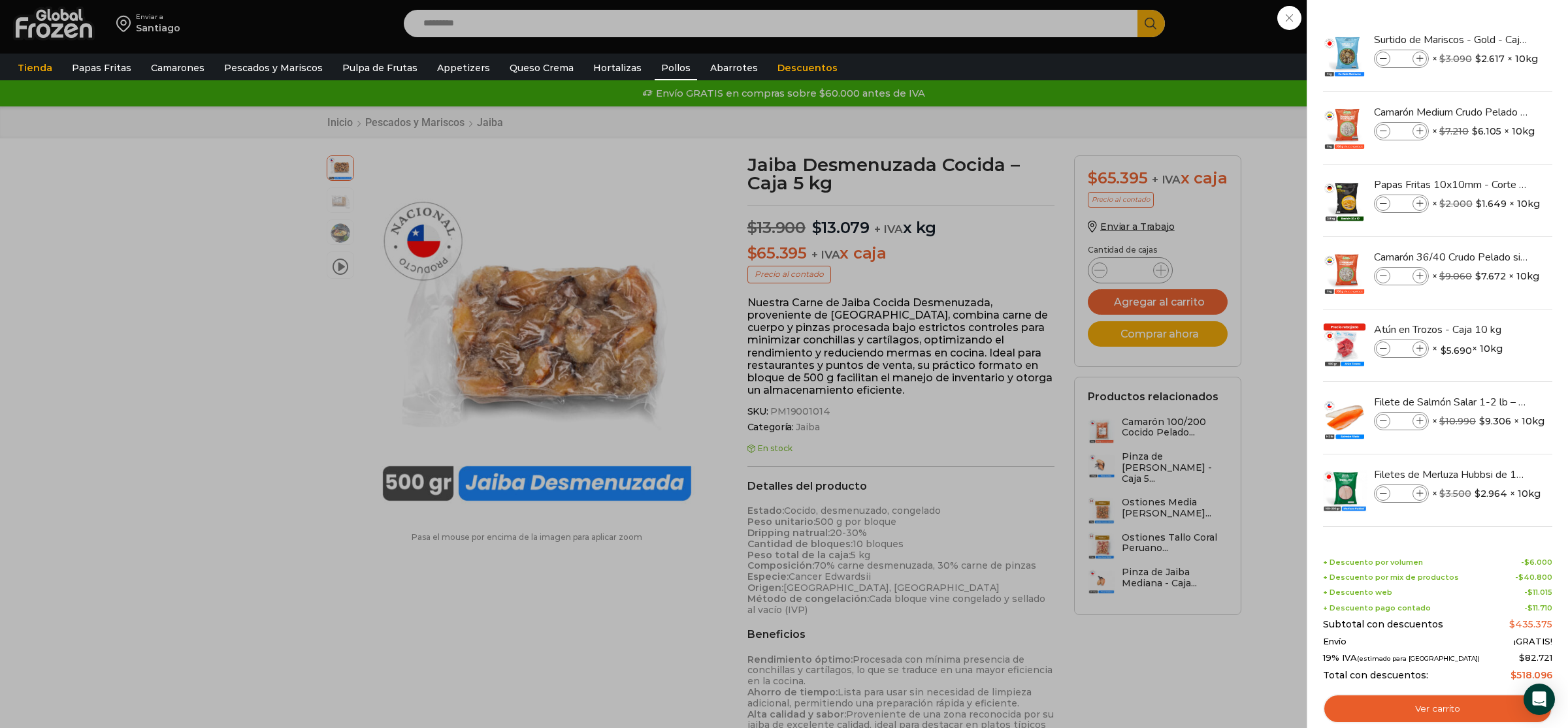
click at [660, 66] on link "Pollos" at bounding box center [675, 67] width 43 height 25
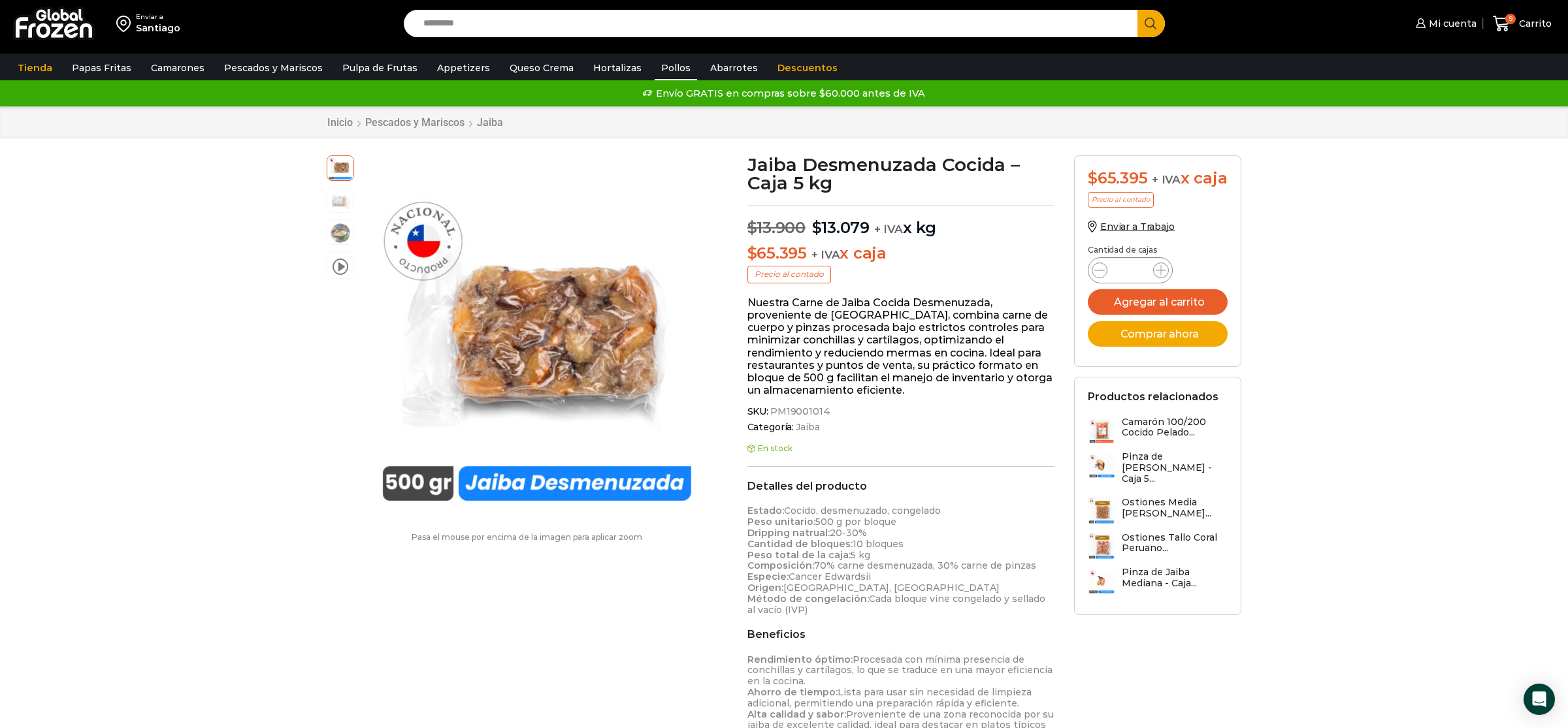
click at [655, 60] on link "Pollos" at bounding box center [675, 67] width 43 height 25
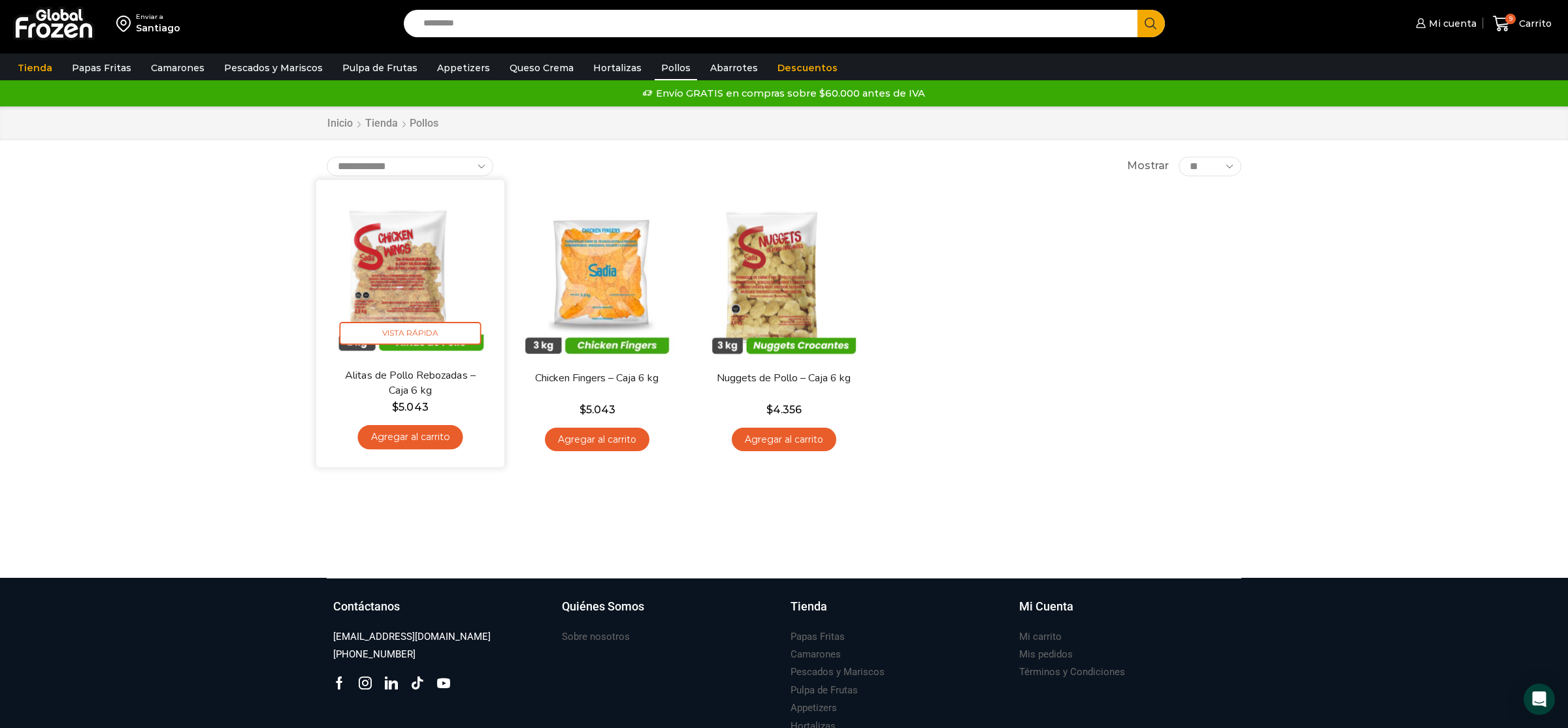
click at [423, 440] on link "Agregar al carrito" at bounding box center [410, 437] width 105 height 24
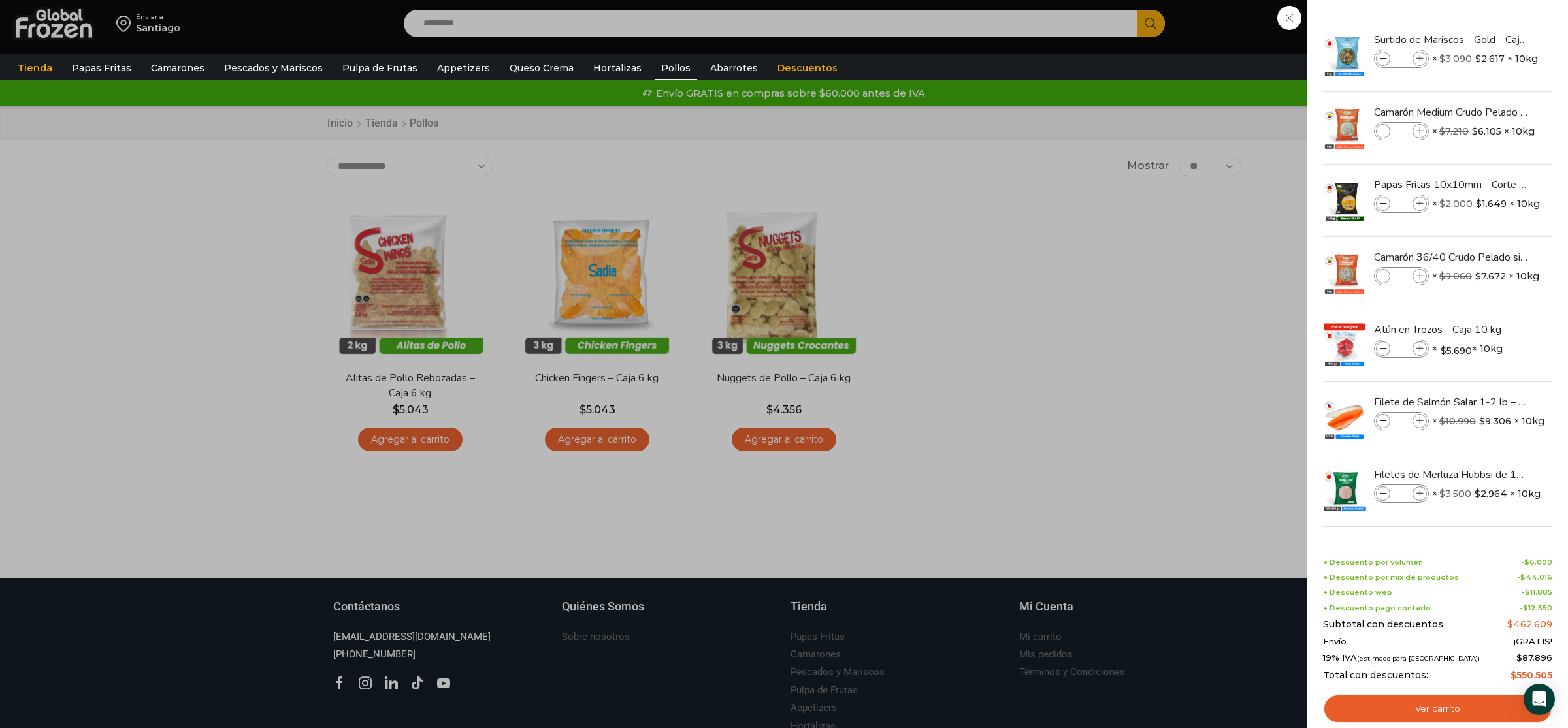
click at [1490, 40] on div "10 Carrito 10 10 Shopping Cart *" at bounding box center [1522, 24] width 65 height 31
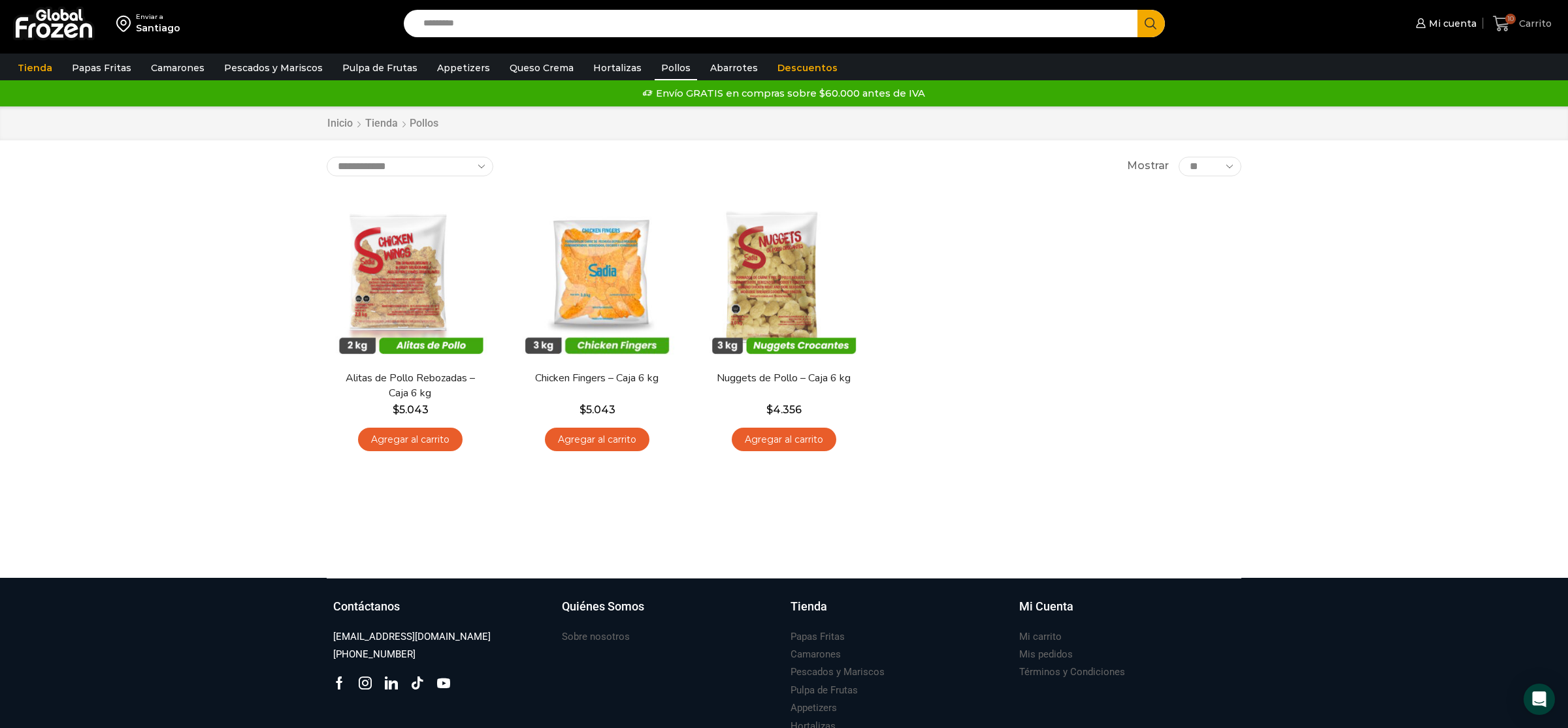
click at [1527, 30] on span "Carrito" at bounding box center [1533, 23] width 36 height 13
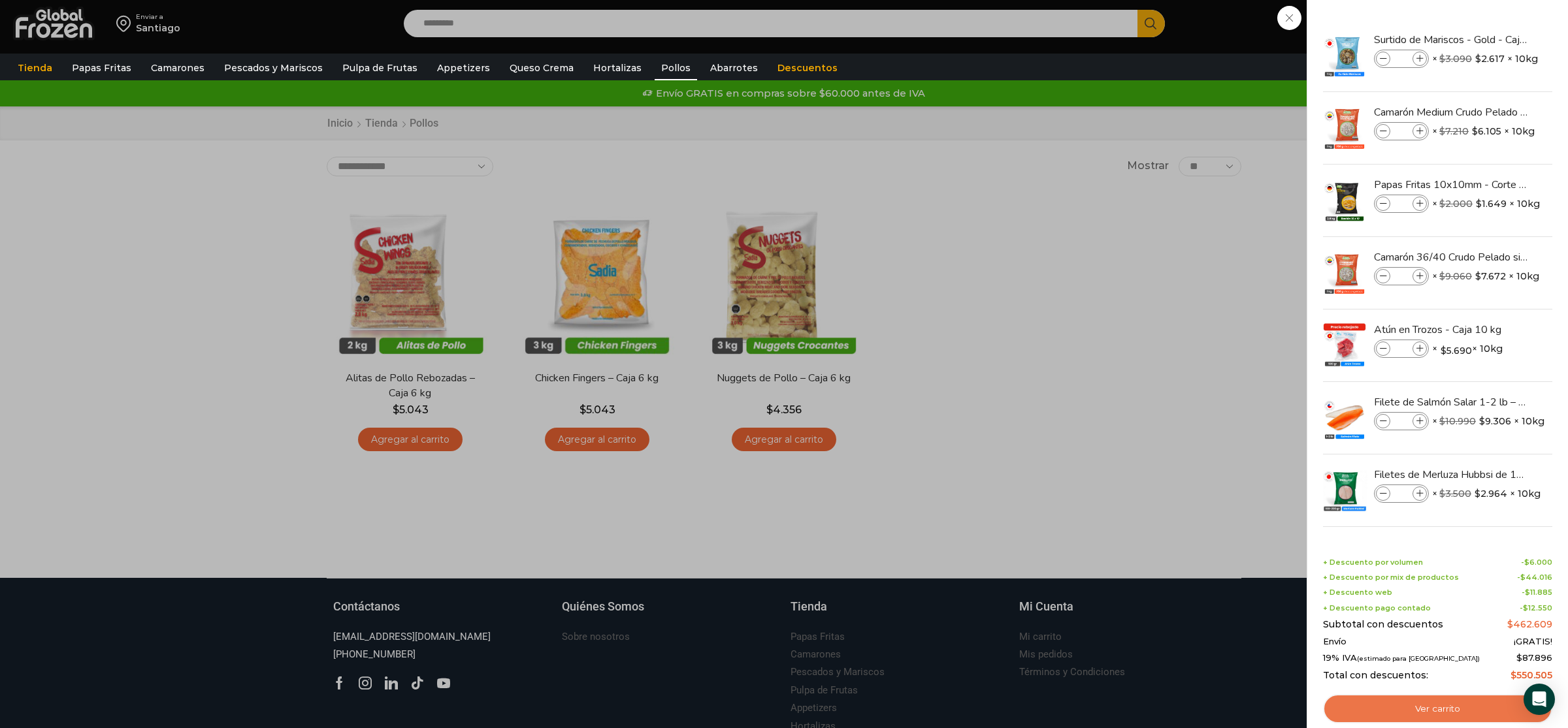
click at [1421, 699] on link "Ver carrito" at bounding box center [1437, 709] width 229 height 30
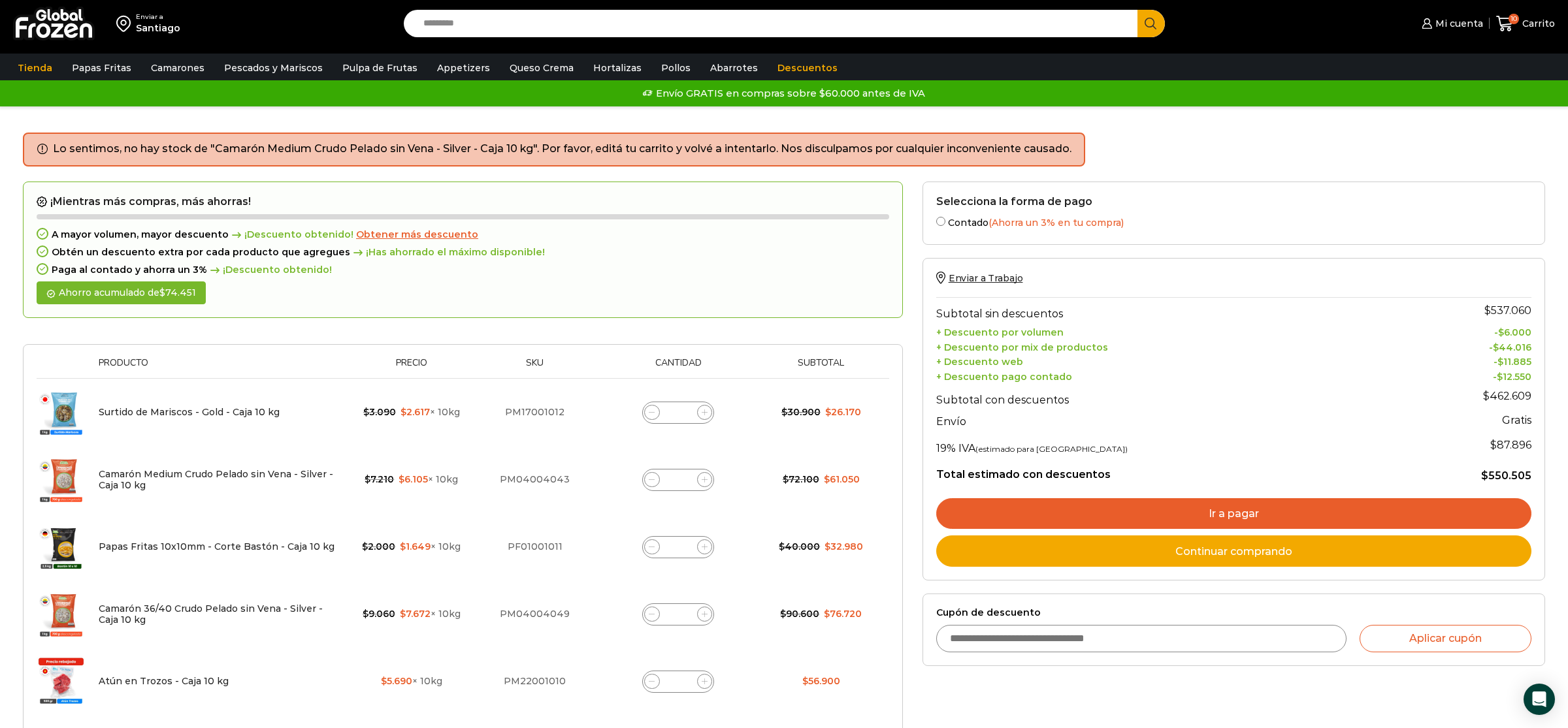
click at [650, 474] on span at bounding box center [652, 480] width 16 height 16
type input "*"
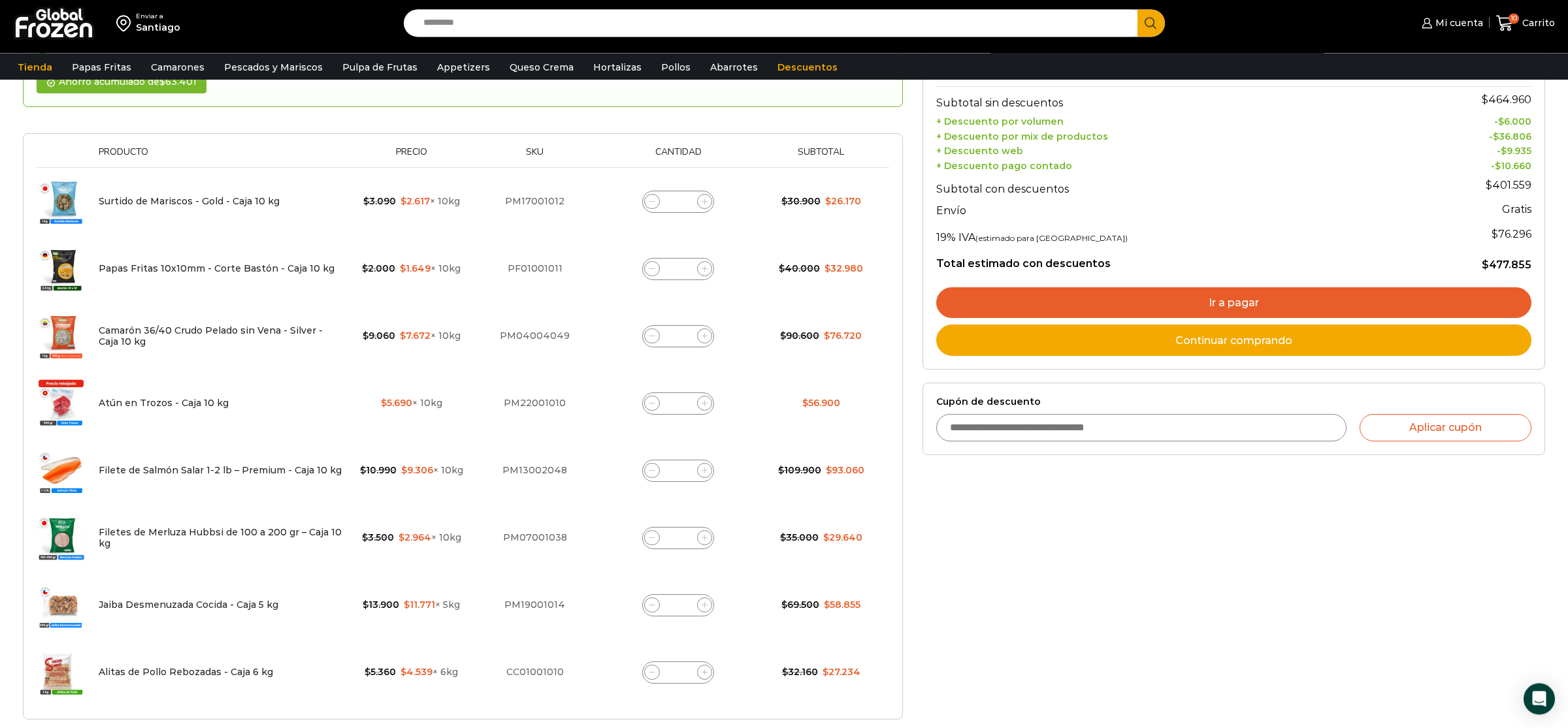
scroll to position [68, 0]
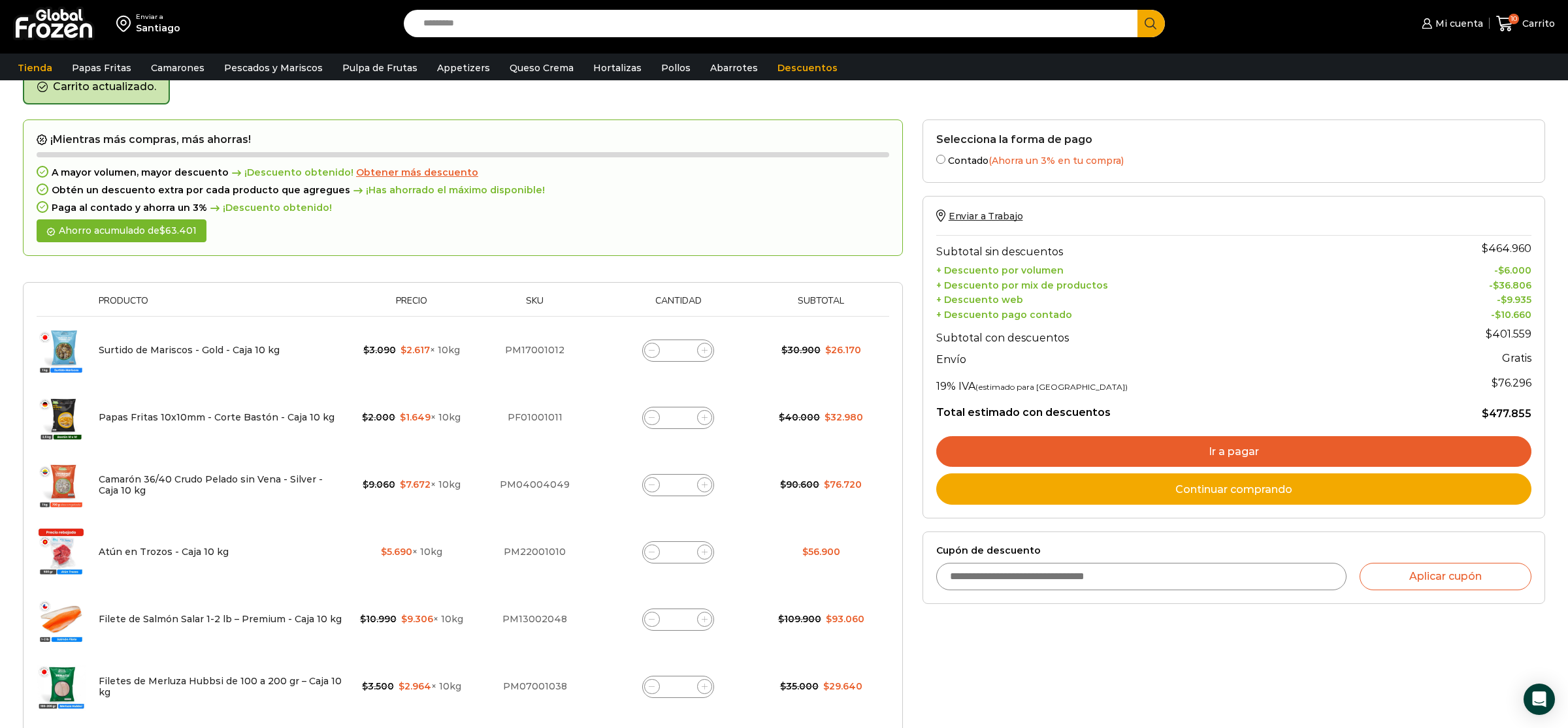
click at [405, 173] on span "Obtener más descuento" at bounding box center [417, 173] width 122 height 12
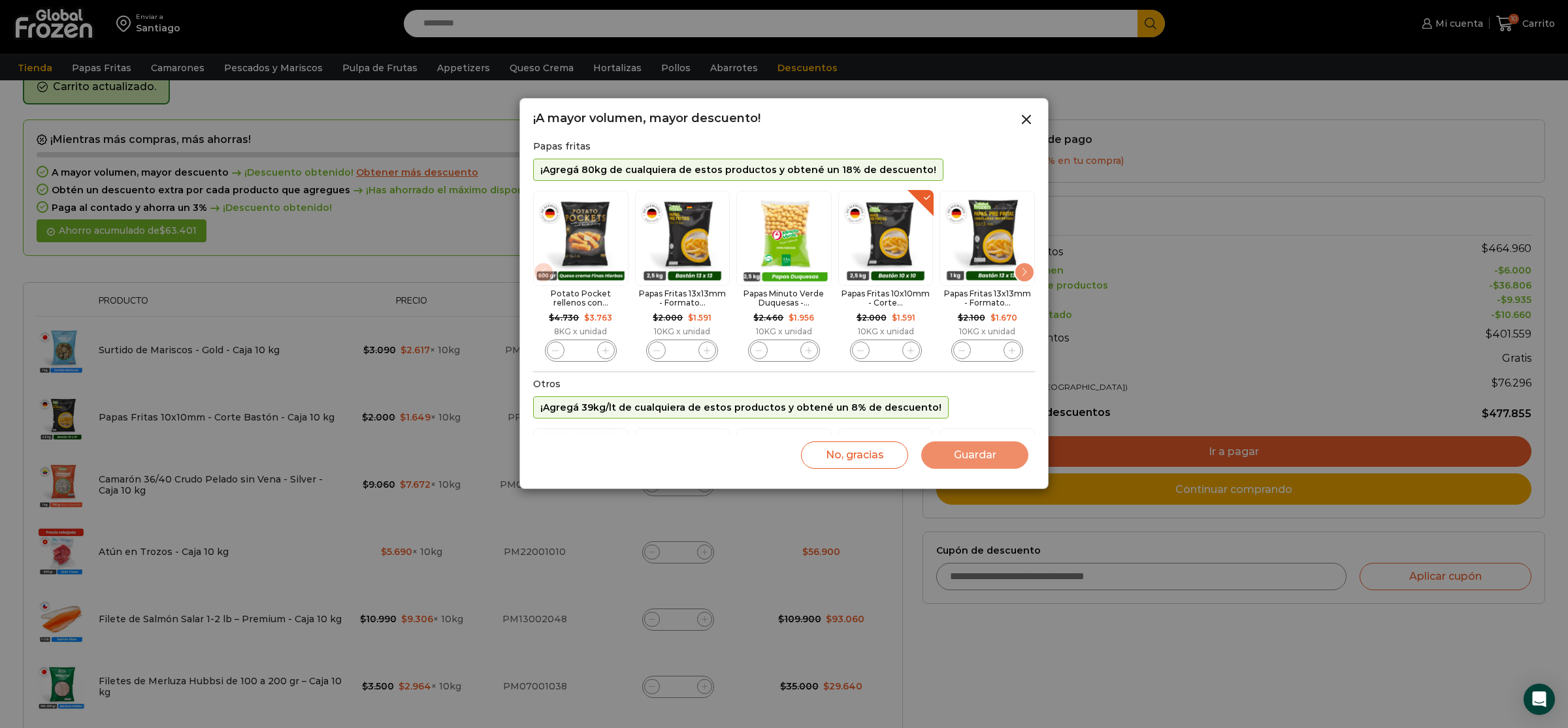
click at [910, 352] on icon "4 / 10" at bounding box center [910, 350] width 7 height 7
click at [915, 342] on span "4 / 10" at bounding box center [911, 351] width 18 height 18
type input "*"
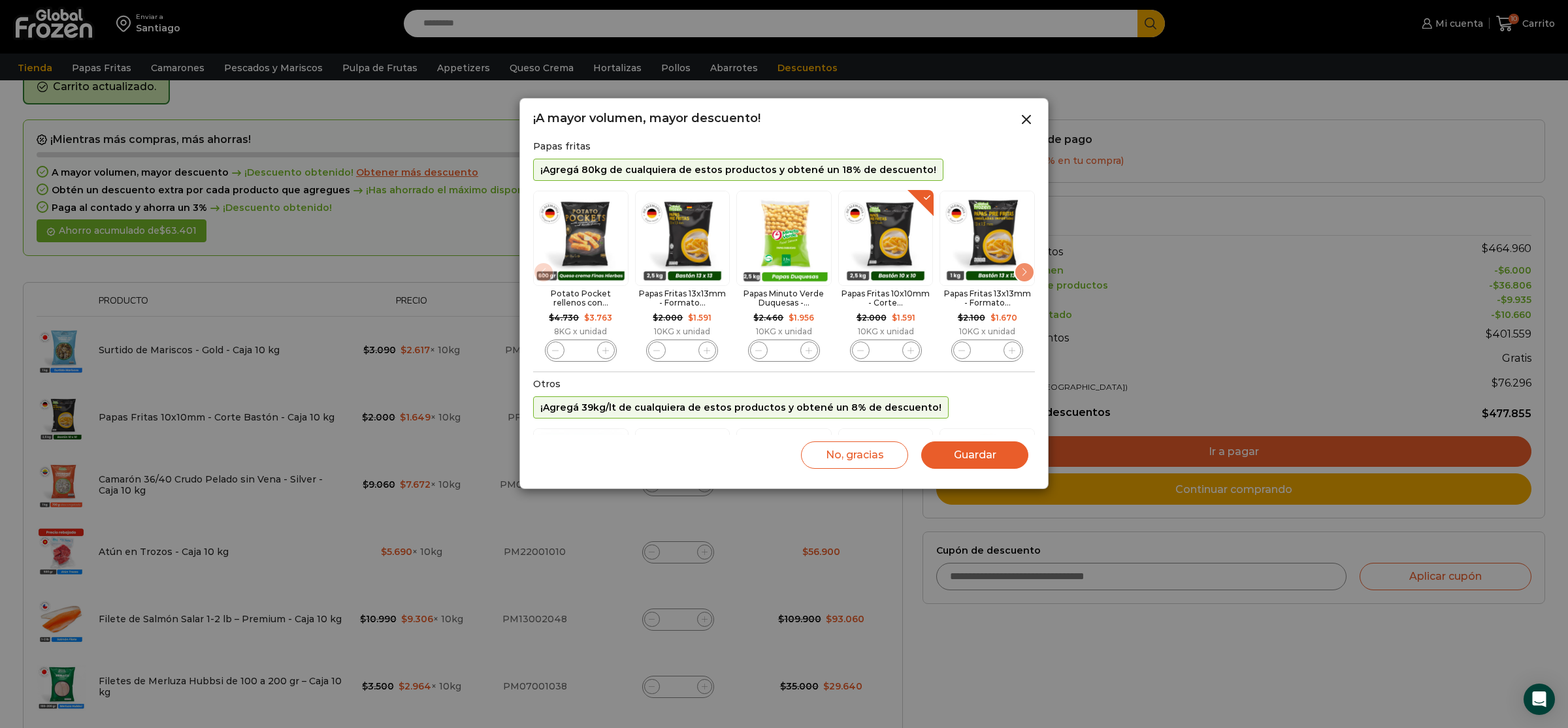
click at [915, 340] on div "Papas Fritas 10x10mm - Corte Bastón - Caja 10 kg cantidad *" at bounding box center [886, 351] width 71 height 22
click at [915, 340] on div "Papas Fritas 10x10mm - Corte Bastón - Caja 10 kg cantidad *" at bounding box center [886, 351] width 89 height 22
click at [916, 359] on div "Papas Fritas 10x10mm - Corte Bastón - Caja 10 kg cantidad *" at bounding box center [886, 351] width 89 height 22
drag, startPoint x: 832, startPoint y: 452, endPoint x: 1042, endPoint y: 306, distance: 255.8
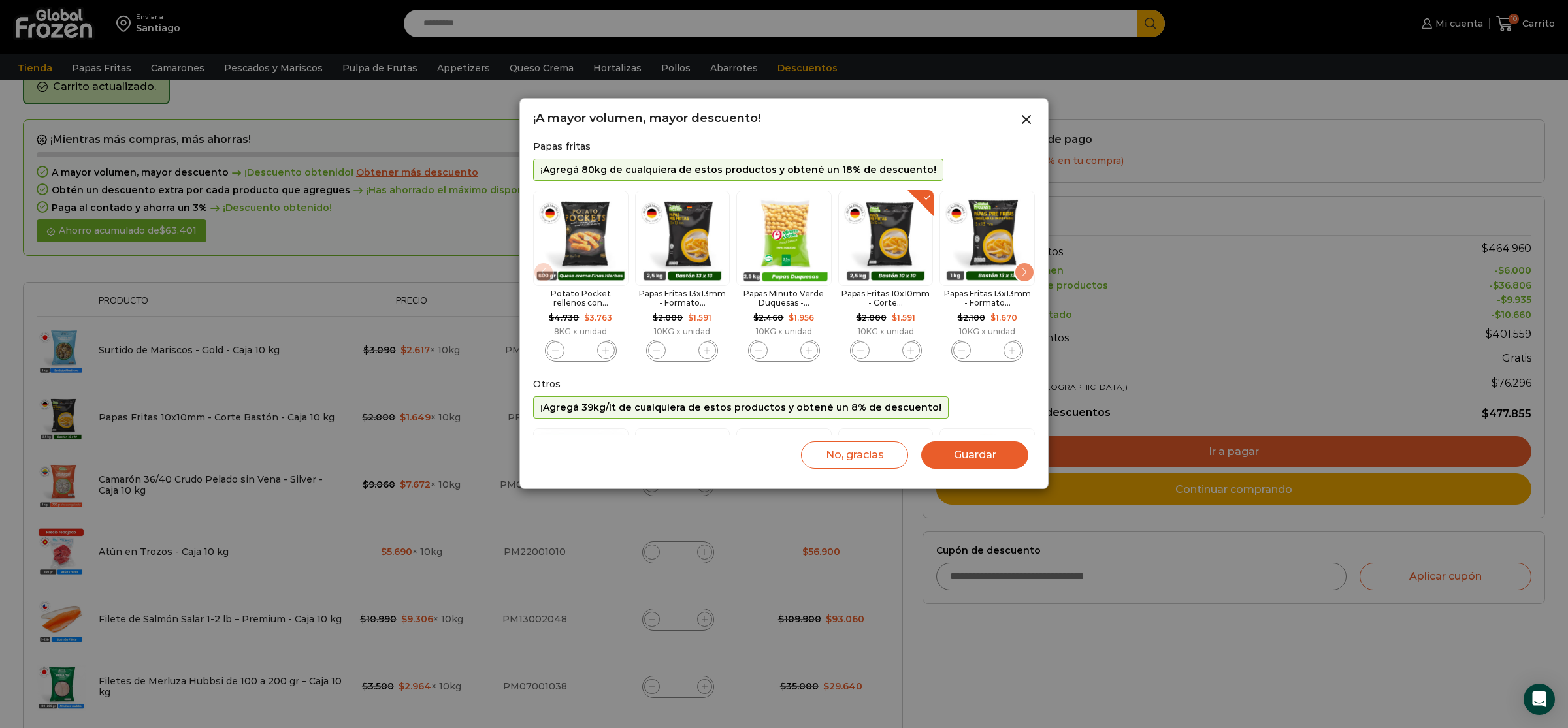
click at [903, 306] on form "¡Mientras más compras, más ahorras! A mayor volumen, mayor descuento ¡Descuento…" at bounding box center [462, 495] width 880 height 750
click at [1024, 283] on div "Next slide" at bounding box center [1024, 272] width 21 height 21
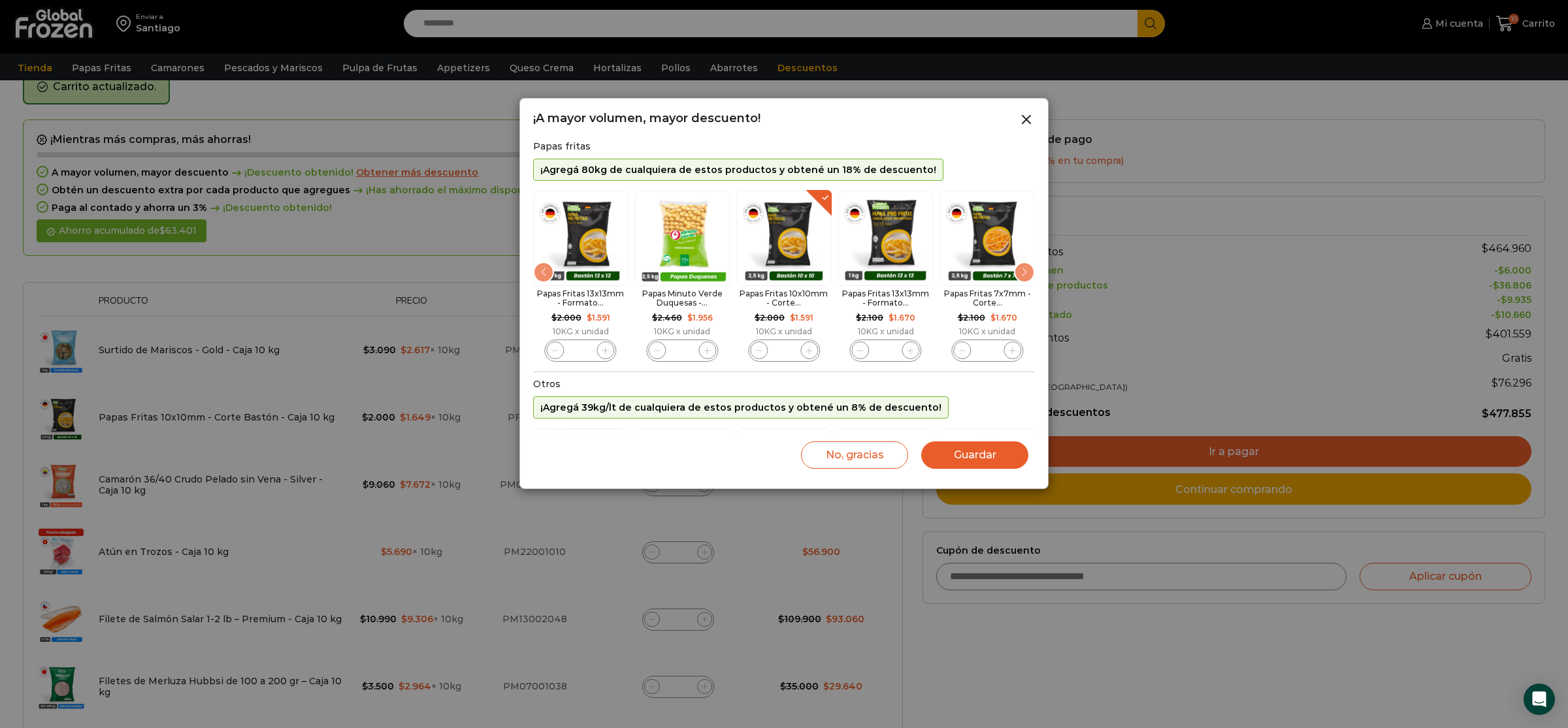
click at [1024, 283] on div "Next slide" at bounding box center [1024, 272] width 21 height 21
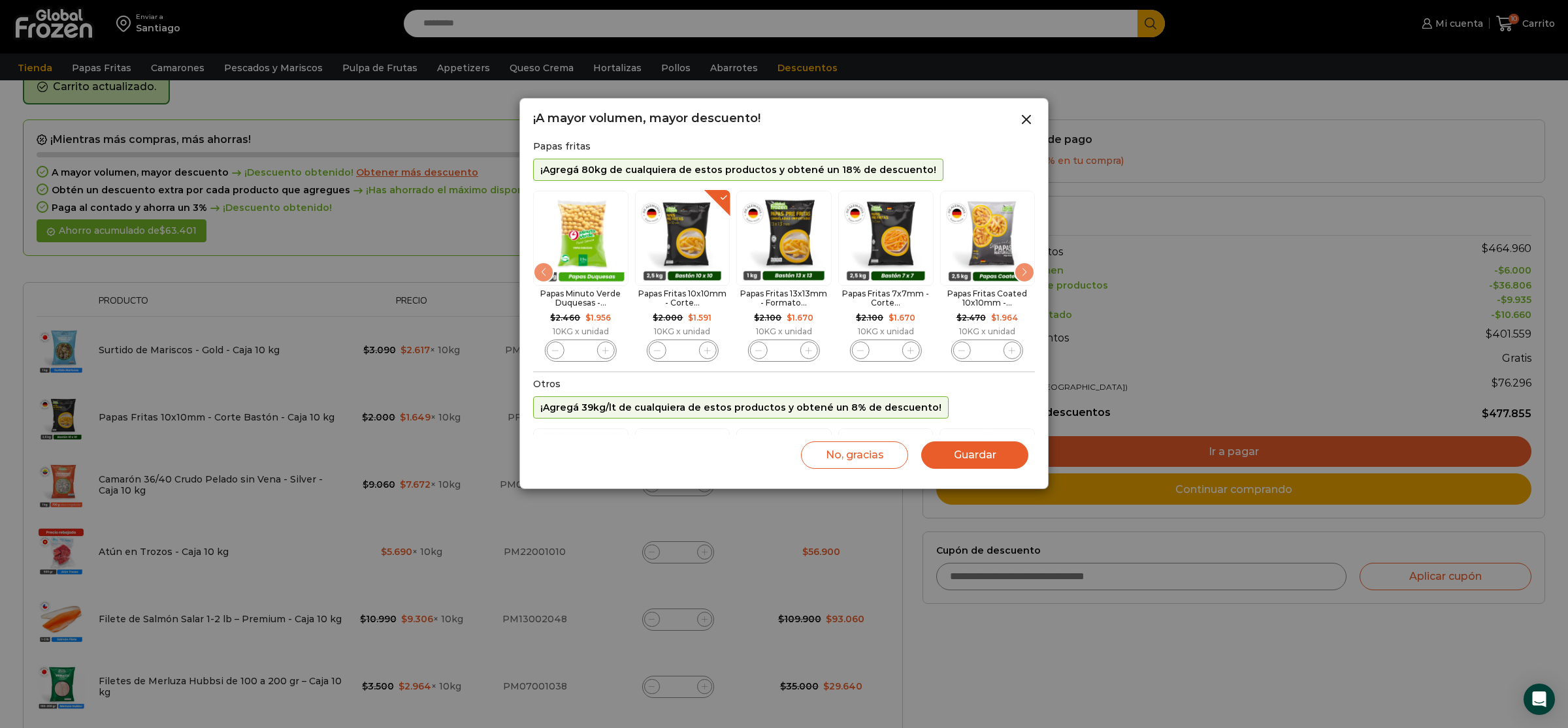
click at [1024, 283] on div "Next slide" at bounding box center [1024, 272] width 21 height 21
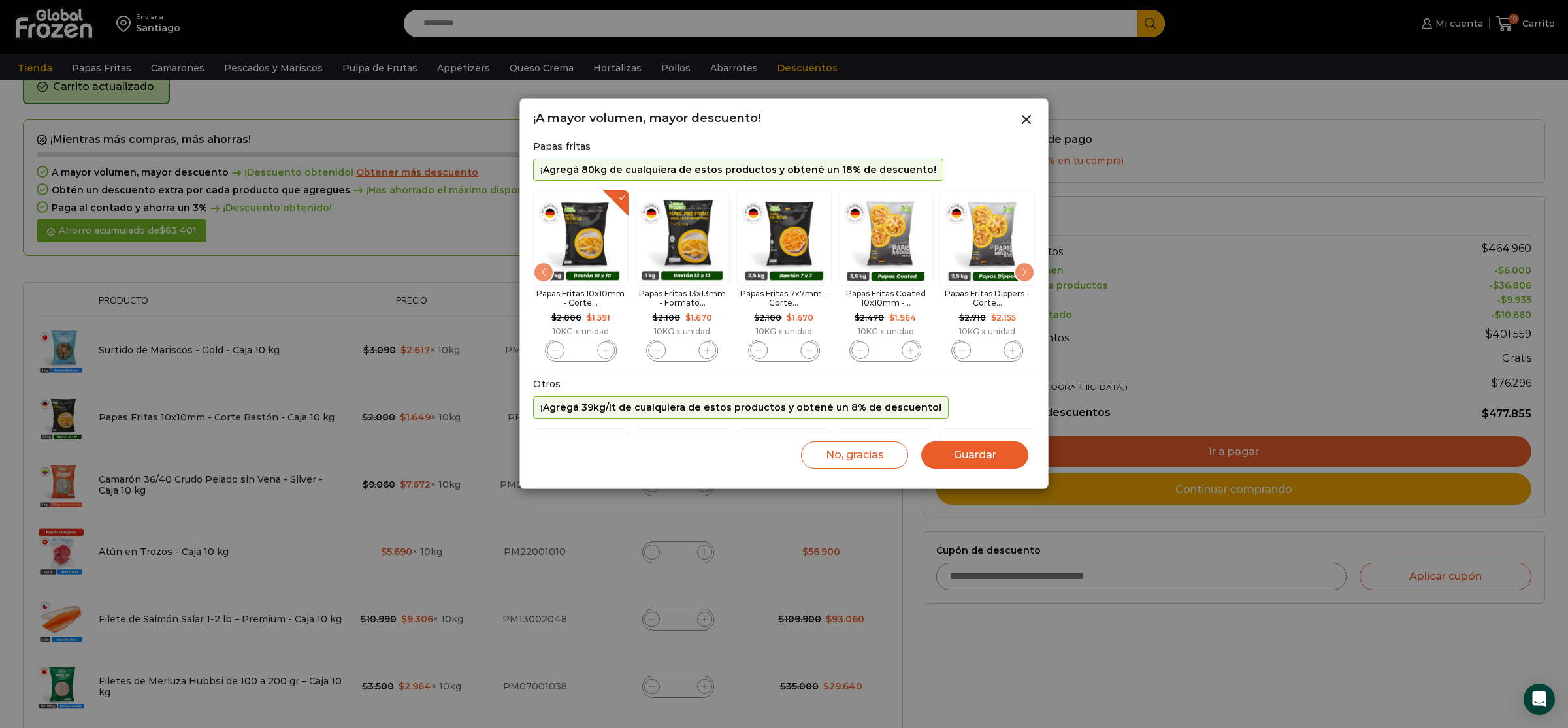
click at [1024, 283] on div "Next slide" at bounding box center [1024, 272] width 21 height 21
click at [1024, 285] on img "10 / 10" at bounding box center [987, 238] width 95 height 95
click at [1025, 280] on img "10 / 10" at bounding box center [987, 238] width 95 height 95
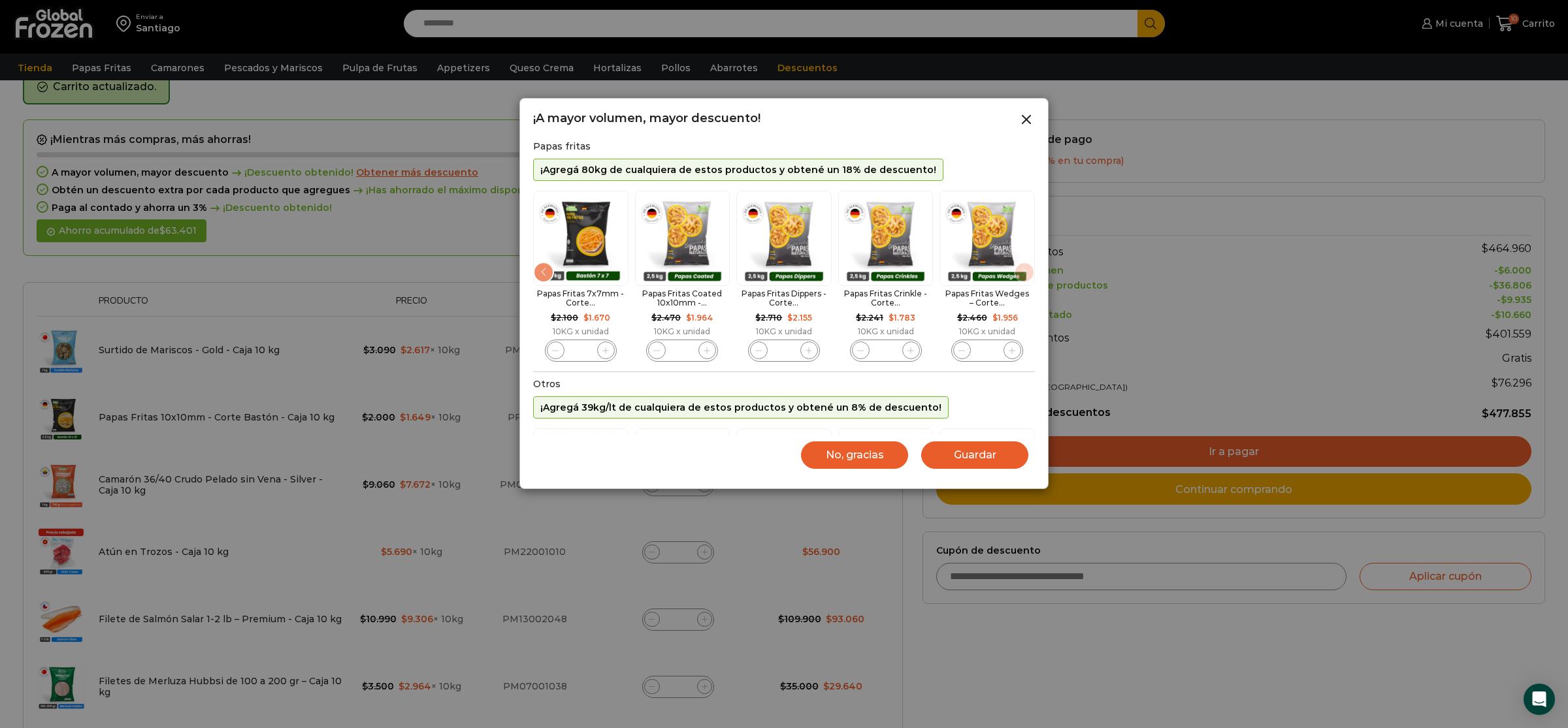
click at [839, 447] on button "No, gracias" at bounding box center [855, 455] width 107 height 28
